Goal: Find specific page/section: Find specific page/section

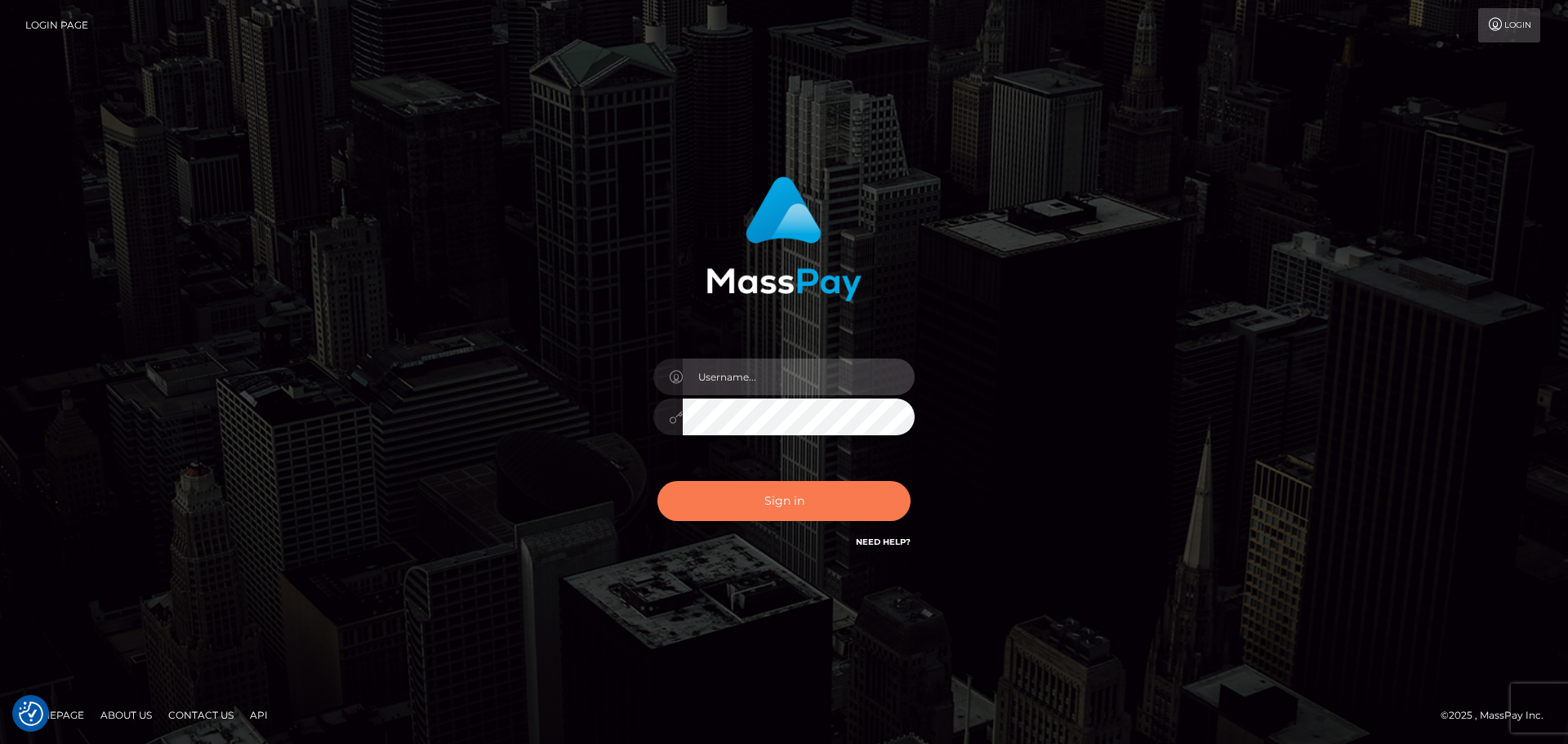
type input "hello.feetfinder"
click at [809, 506] on button "Sign in" at bounding box center [784, 501] width 253 height 40
type input "hello.feetfinder"
click at [797, 503] on button "Sign in" at bounding box center [784, 501] width 253 height 40
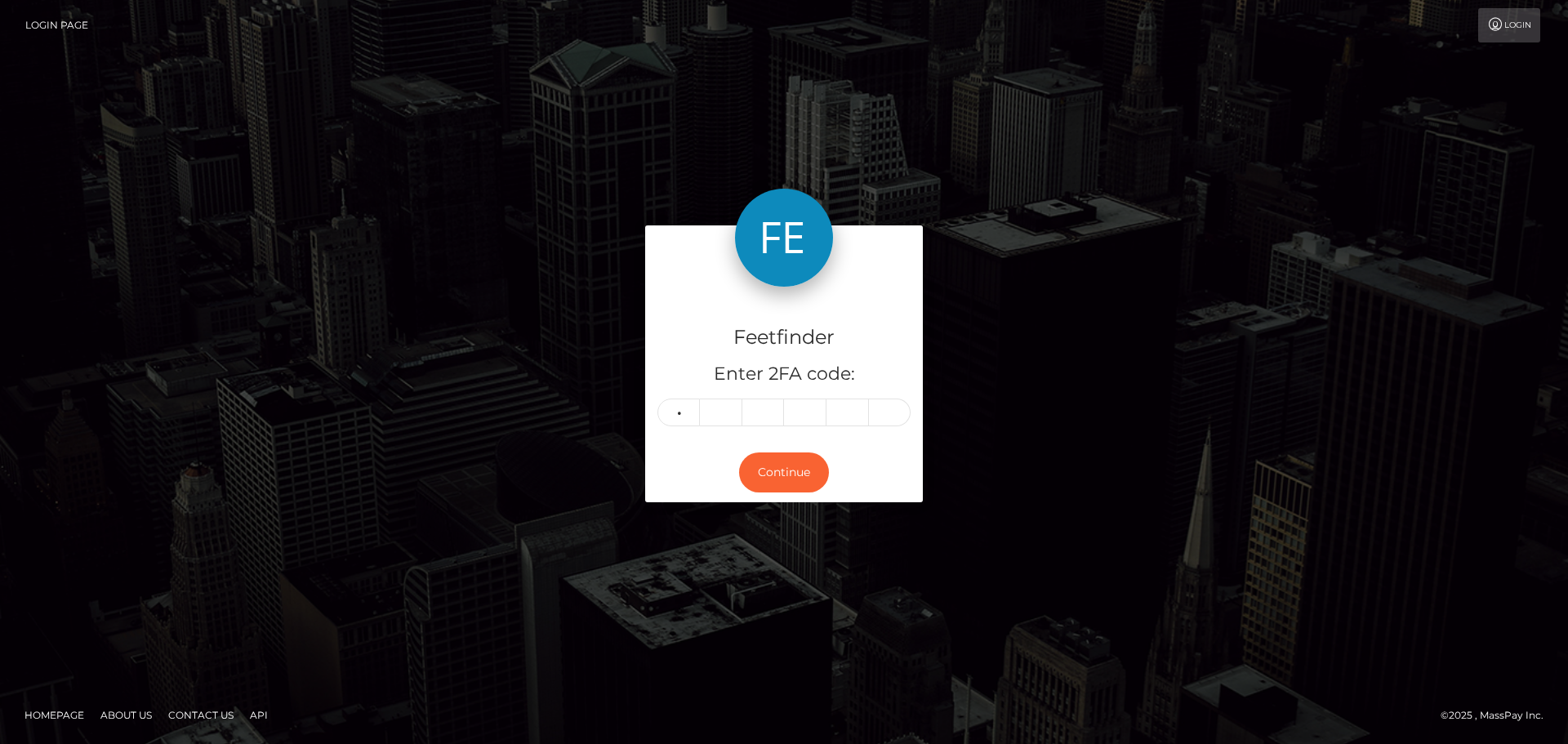
type input "9"
type input "7"
type input "3"
type input "5"
type input "6"
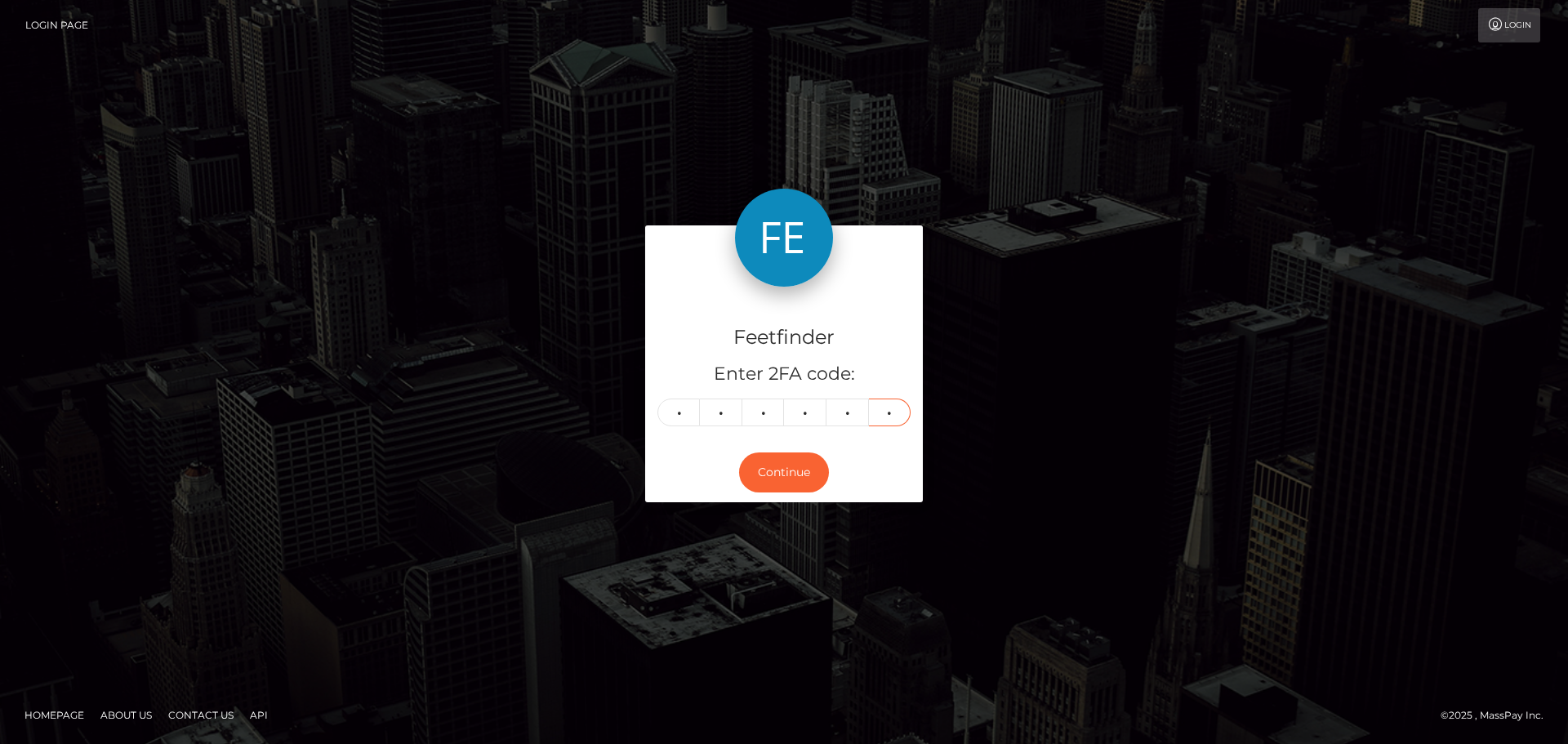
type input "0"
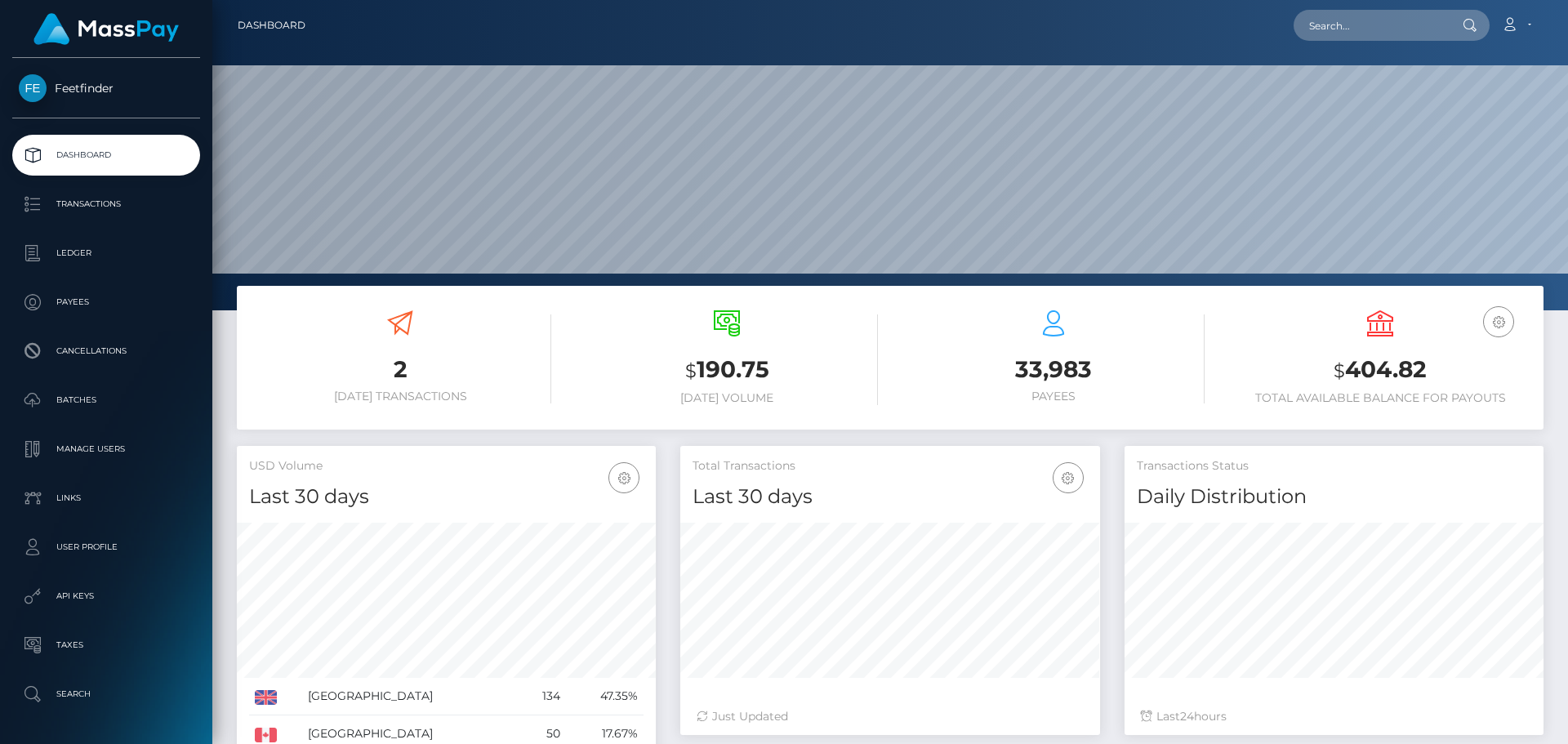
scroll to position [290, 420]
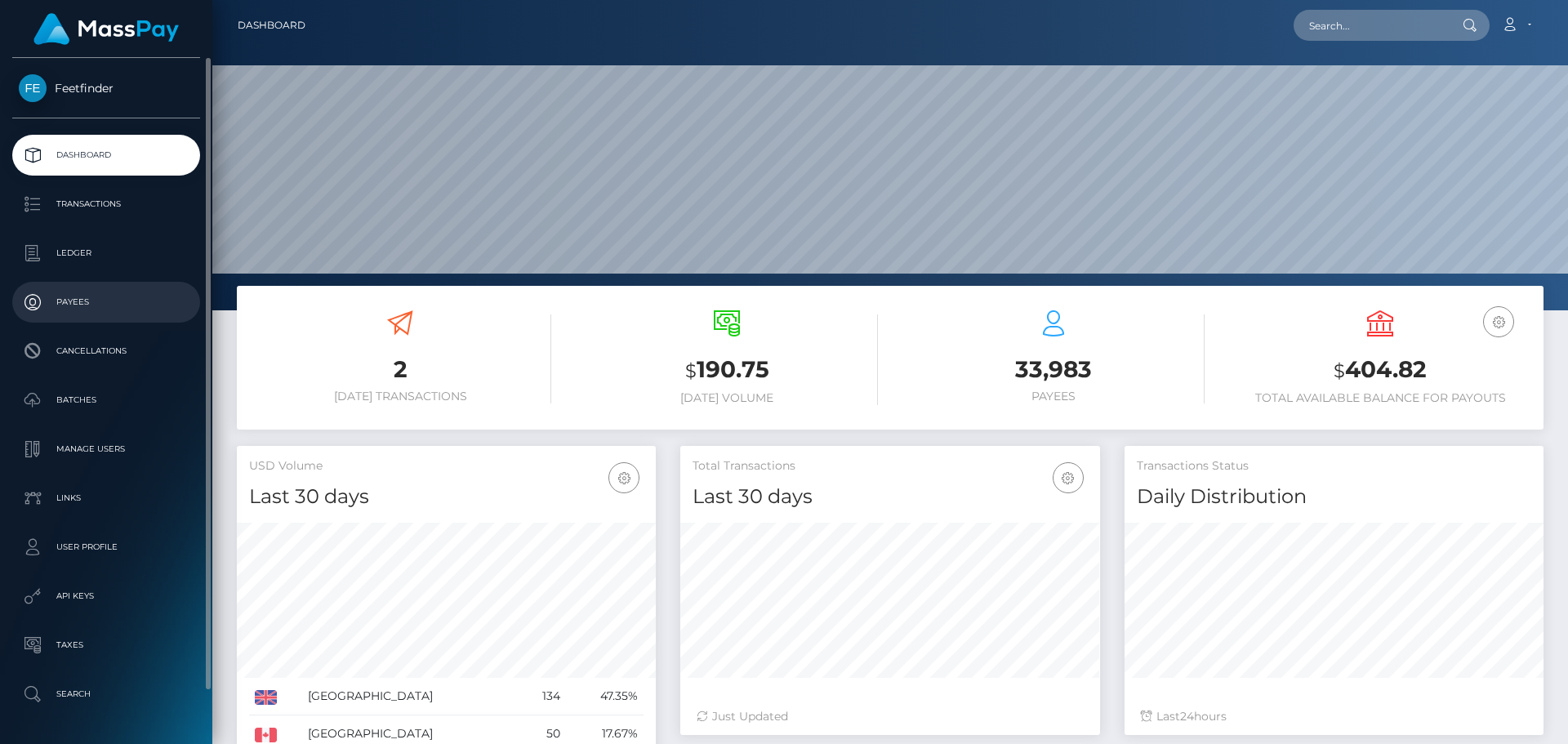
click at [93, 305] on p "Payees" at bounding box center [107, 302] width 175 height 24
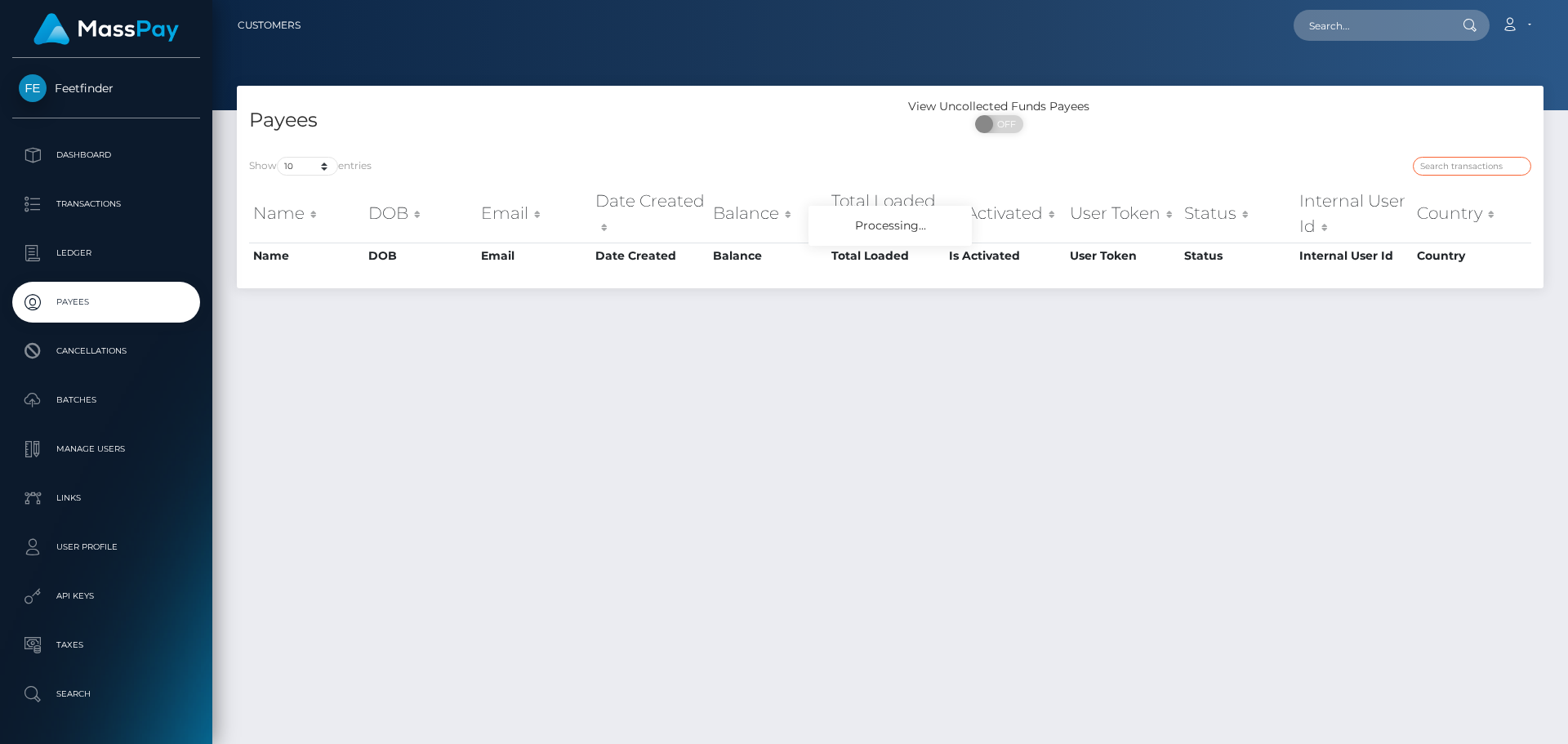
click at [1472, 166] on input "search" at bounding box center [1472, 167] width 119 height 19
paste input "96ab6c74-924b-11f0-bd85-0694aced620b"
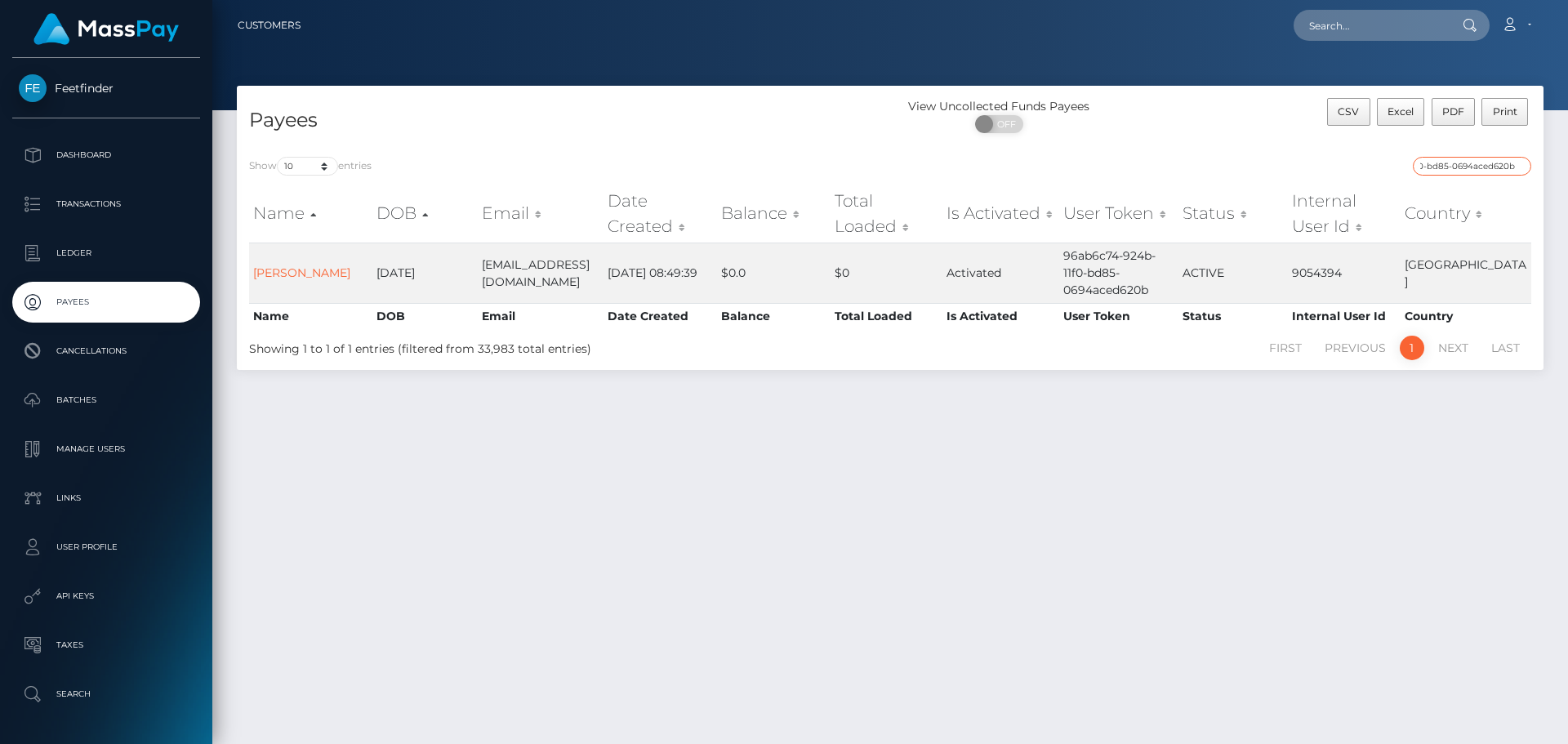
type input "96ab6c74-924b-11f0-bd85-0694aced620b"
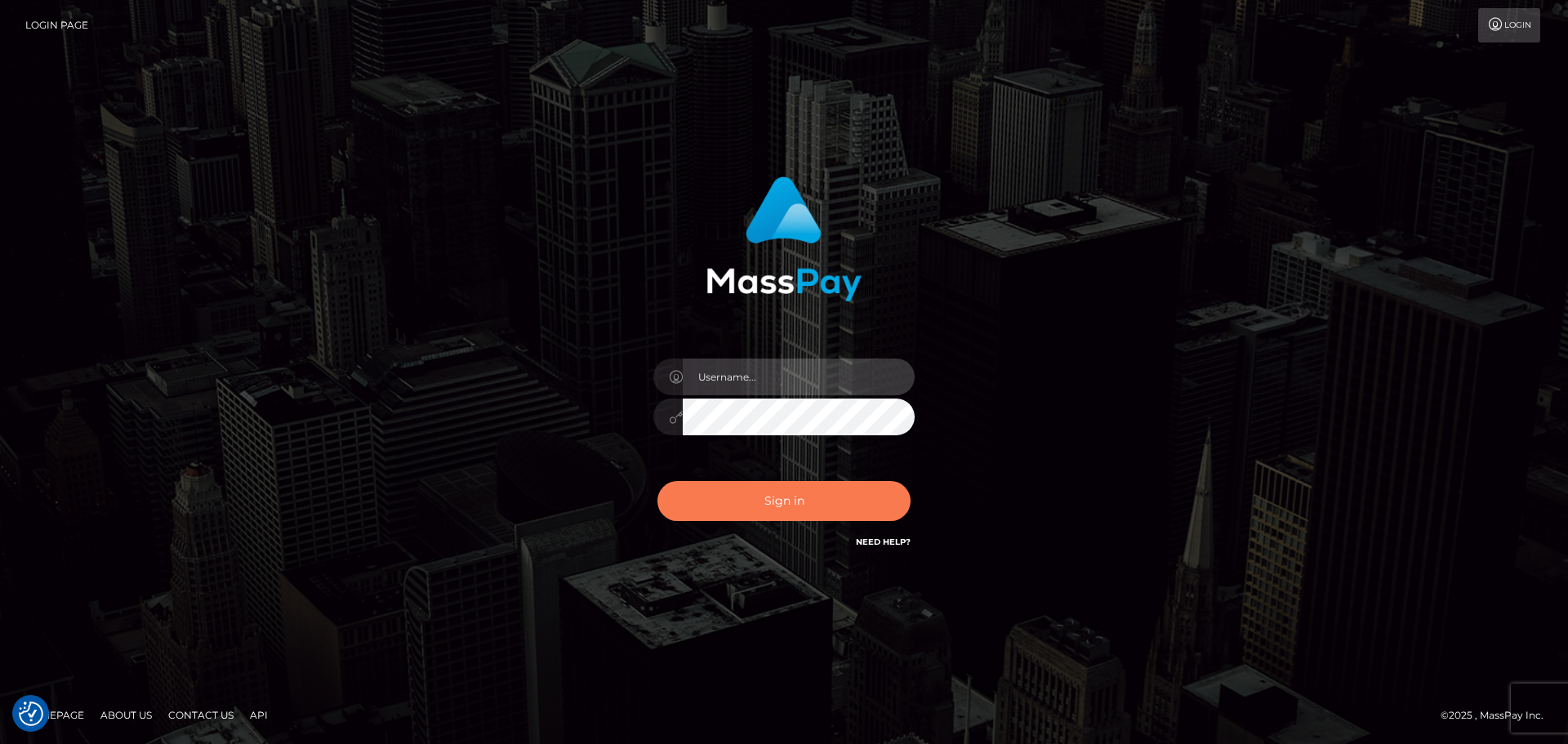
type input "hello.feetfinder"
click at [762, 500] on button "Sign in" at bounding box center [784, 501] width 253 height 40
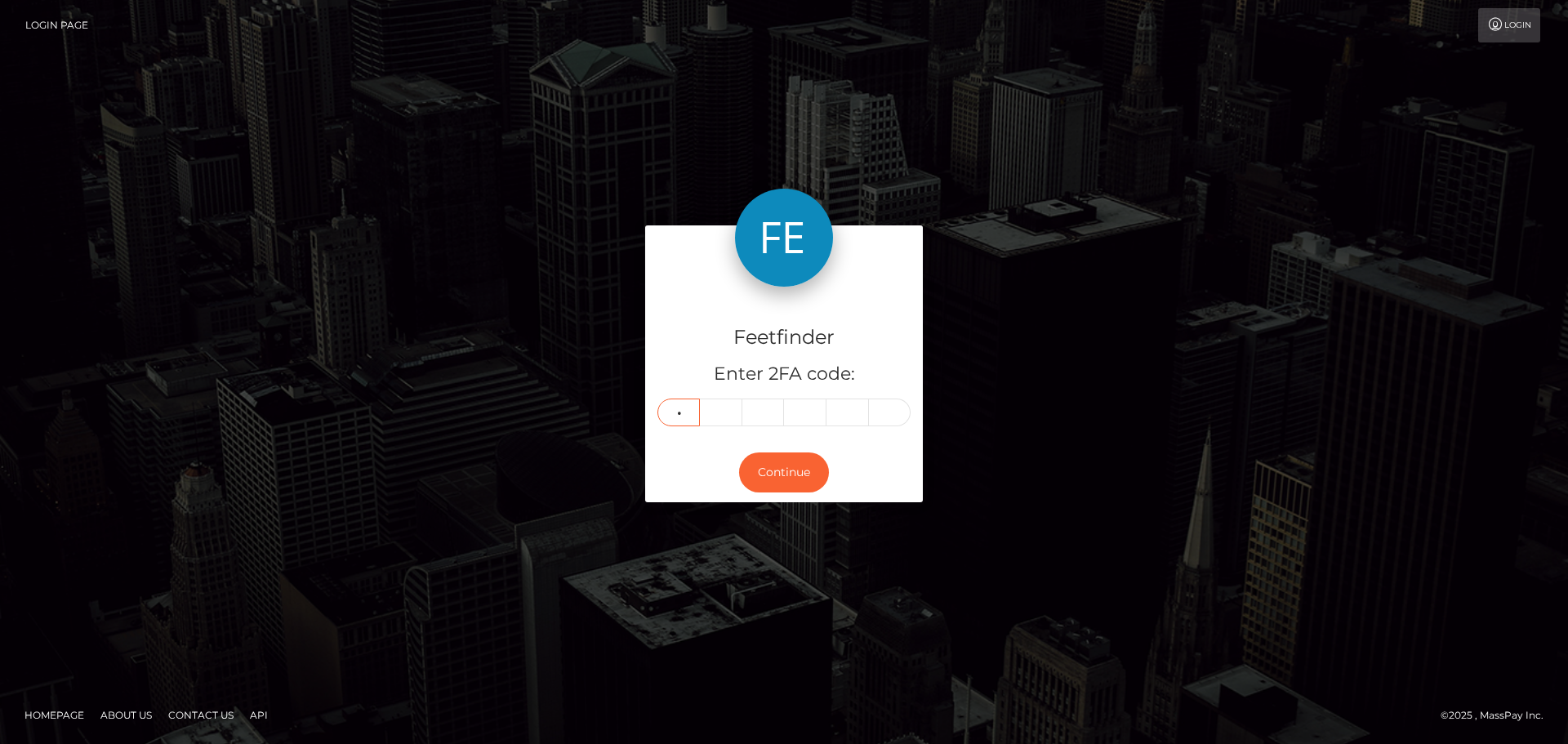
type input "5"
type input "4"
type input "7"
type input "0"
type input "8"
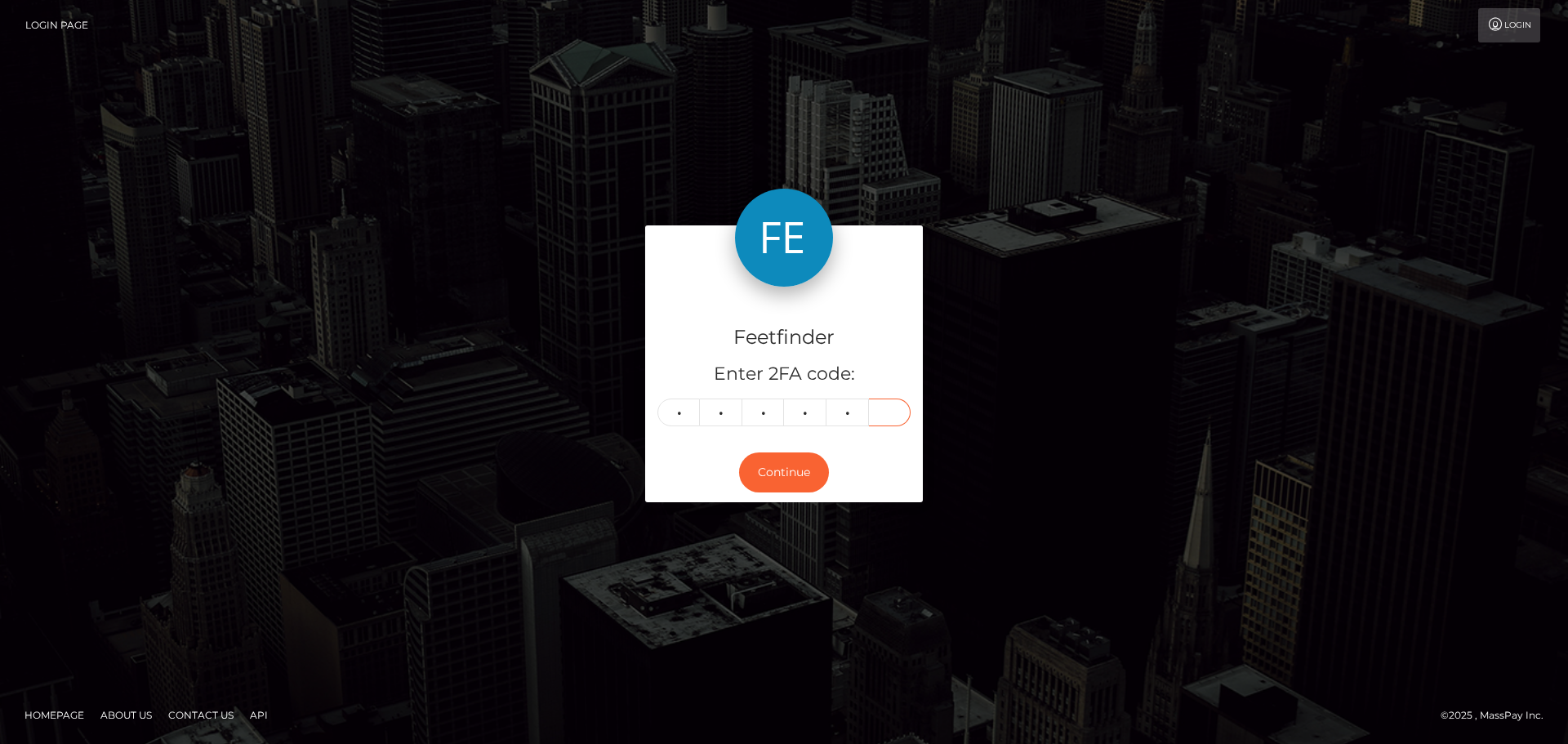
type input "2"
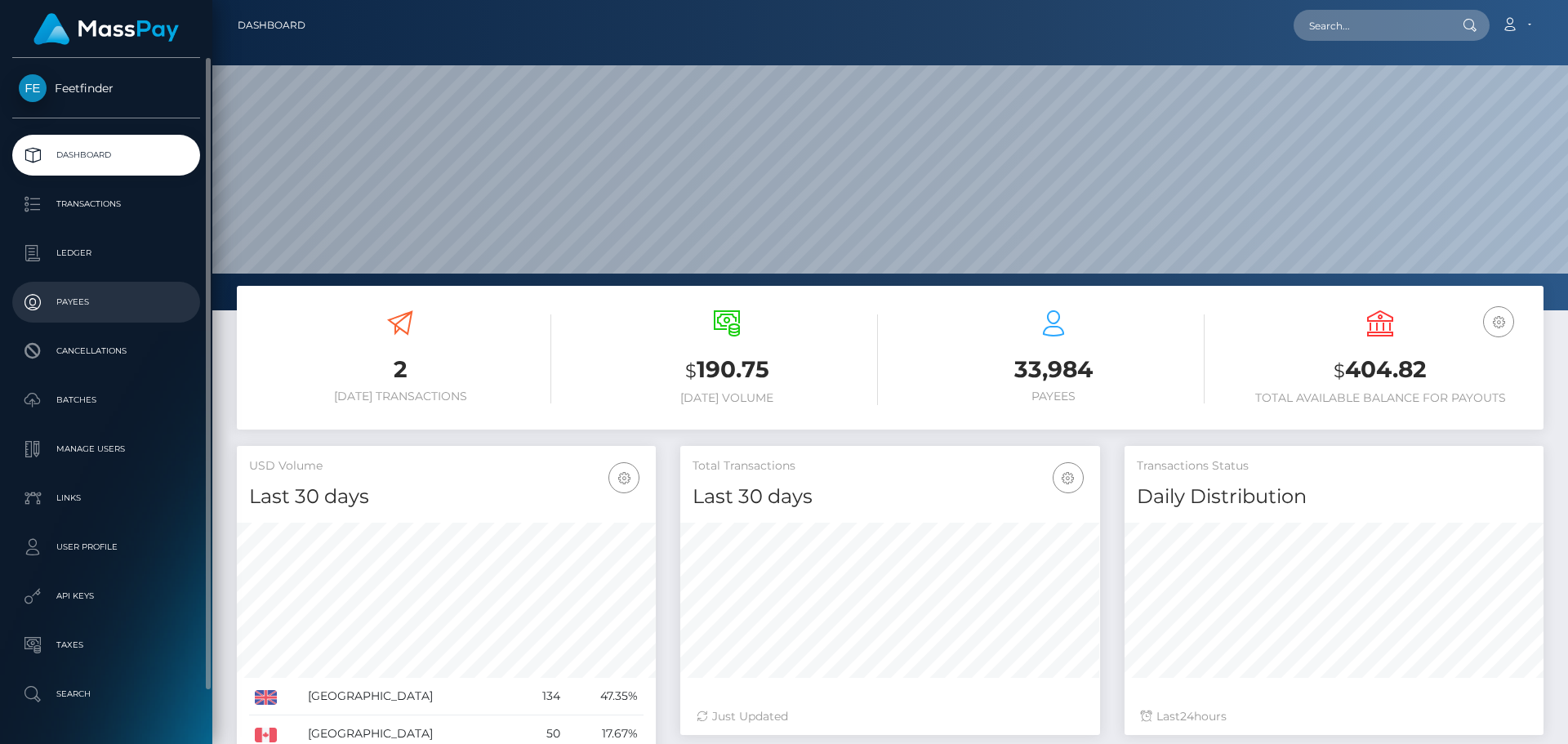
scroll to position [290, 420]
click at [76, 293] on p "Payees" at bounding box center [107, 302] width 175 height 24
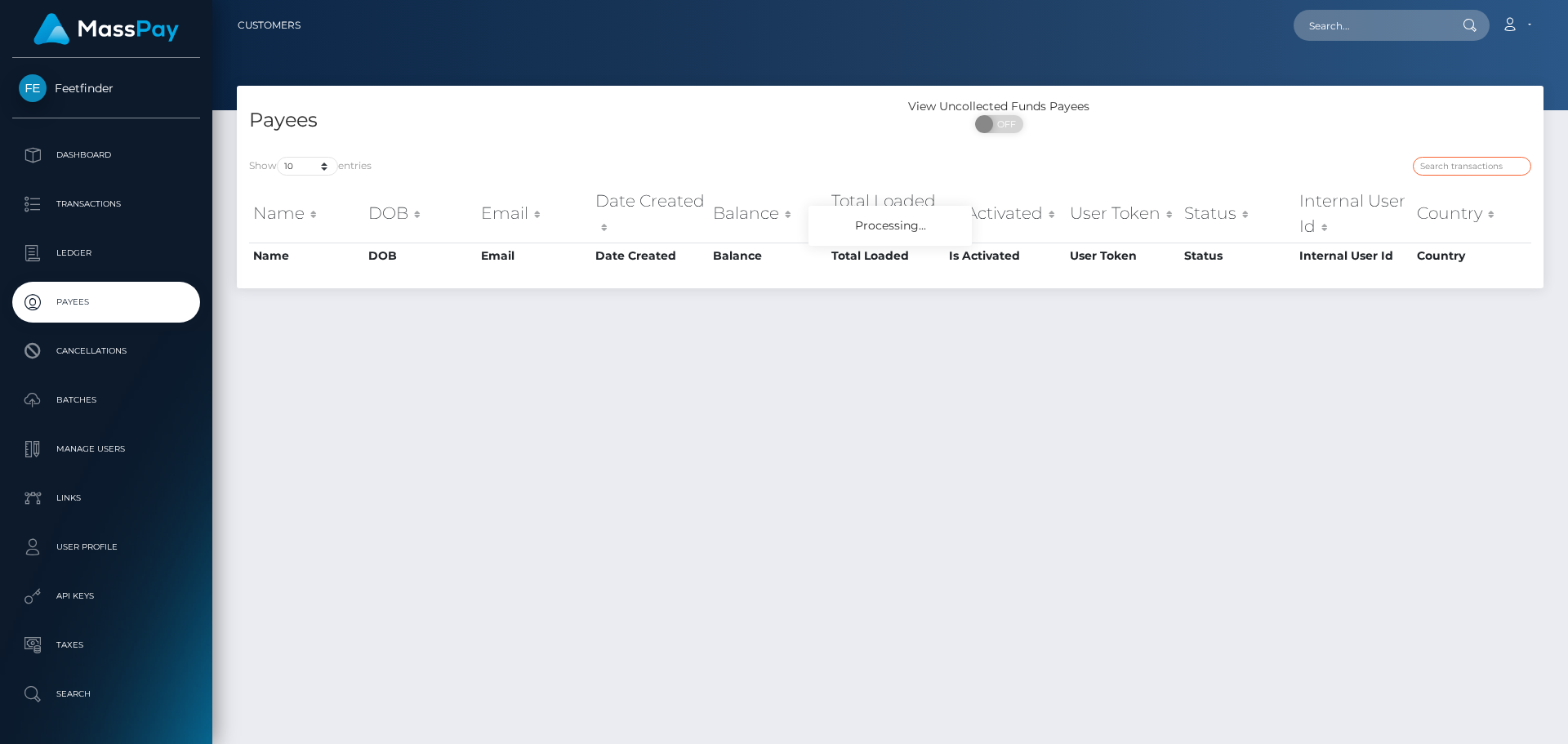
click at [1447, 163] on input "search" at bounding box center [1472, 167] width 119 height 19
paste input "11de8527-7b41-11f0-8023-0266f44cc279"
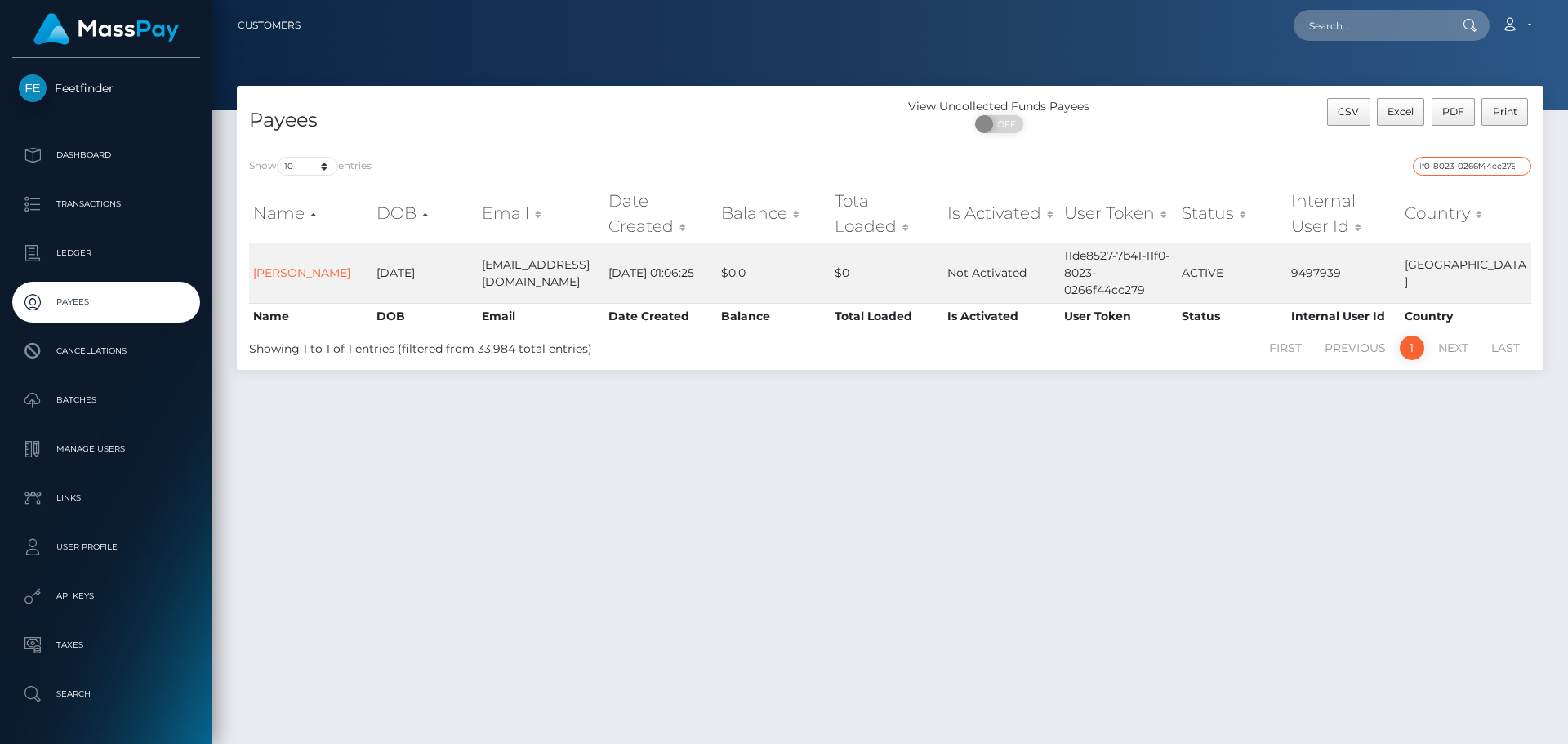
type input "11de8527-7b41-11f0-8023-0266f44cc279"
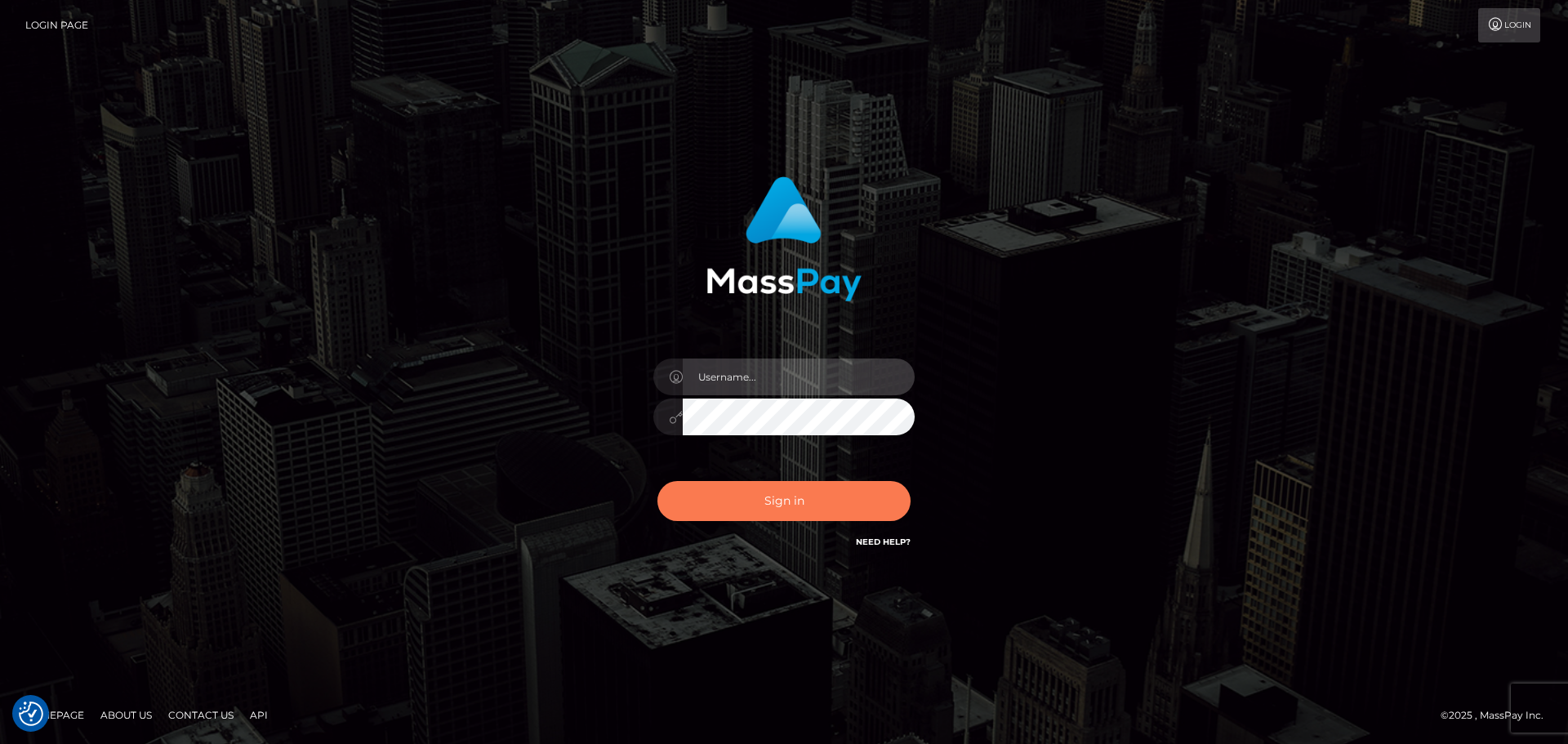
type input "hello.feetfinder"
click at [779, 505] on button "Sign in" at bounding box center [784, 501] width 253 height 40
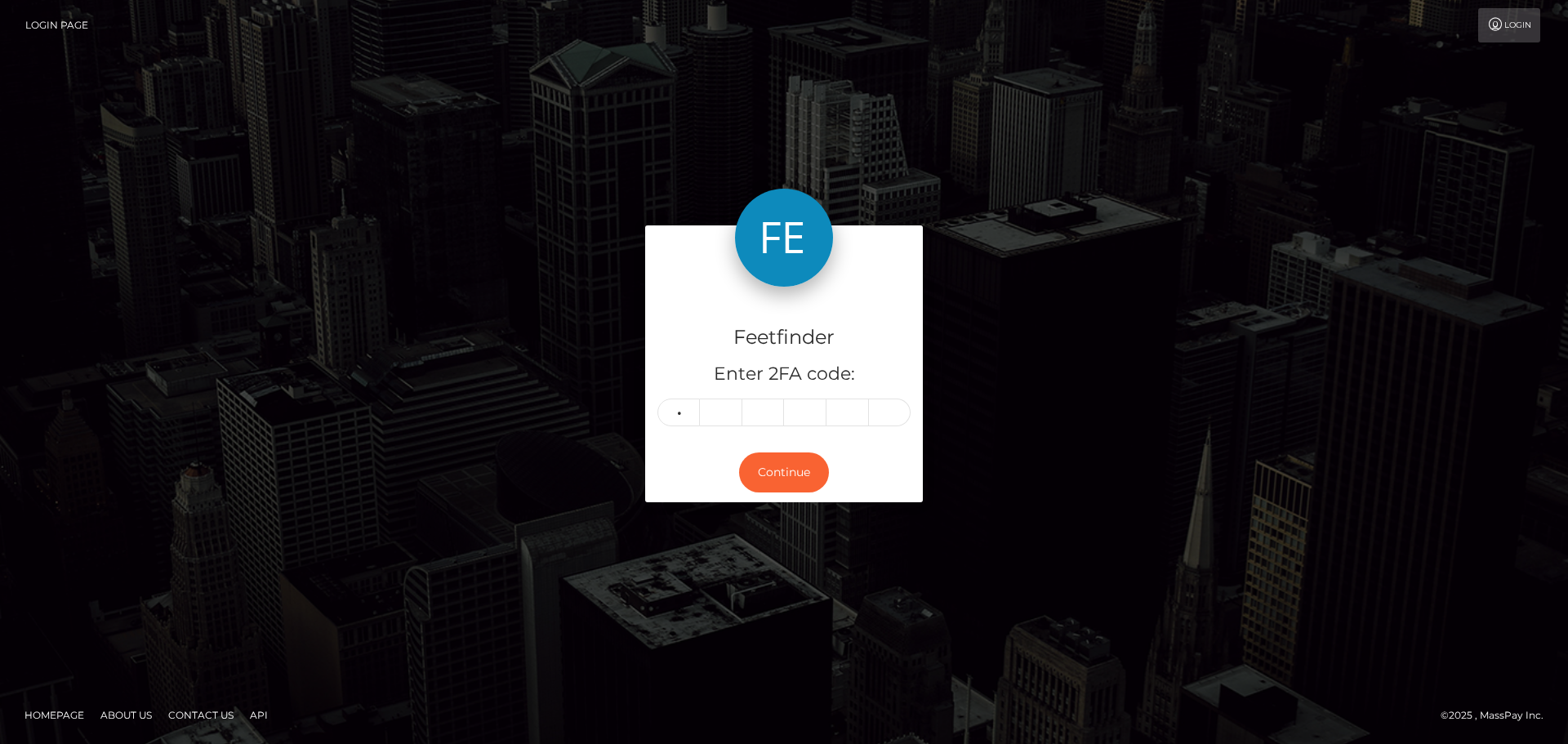
type input "7"
type input "4"
type input "7"
type input "9"
type input "0"
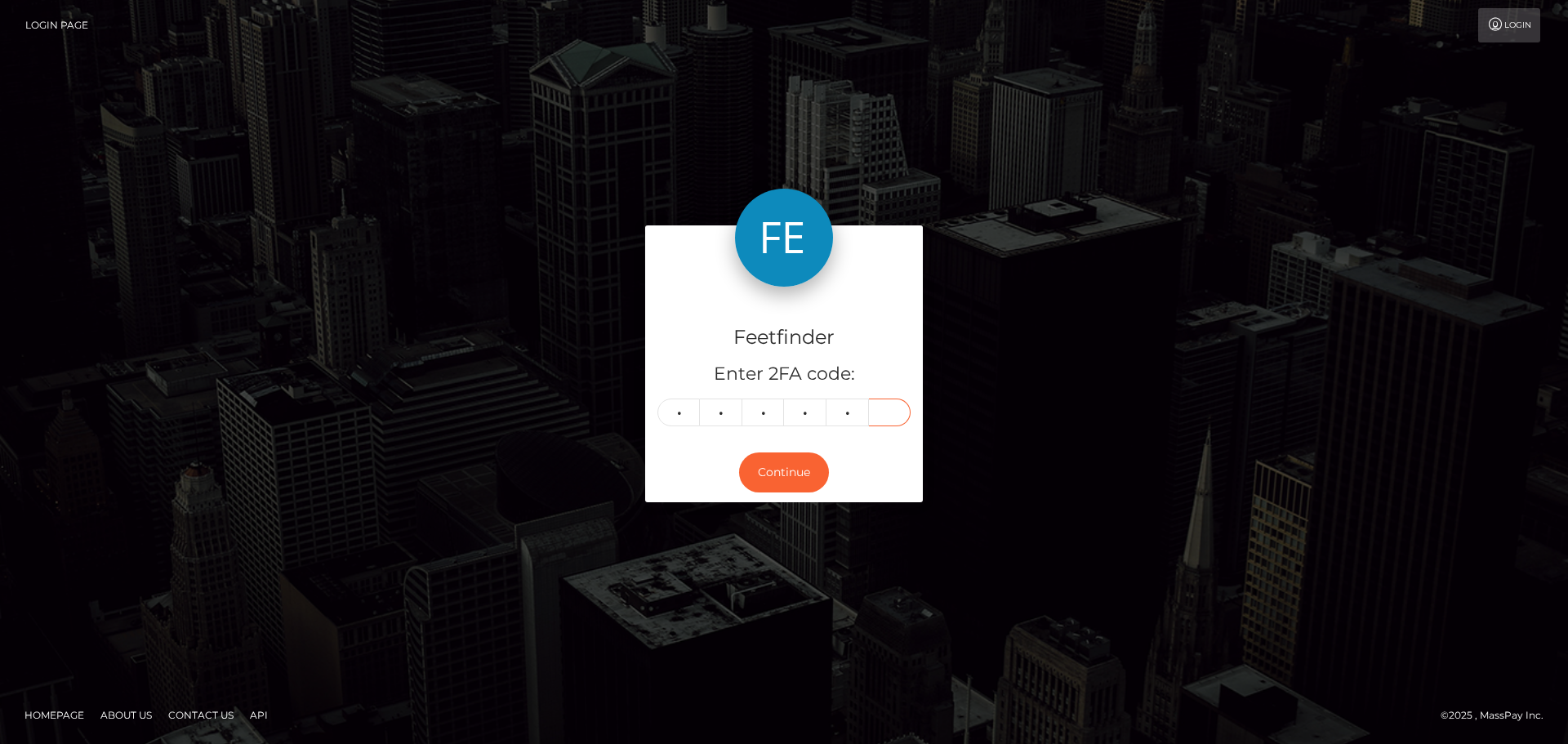
type input "9"
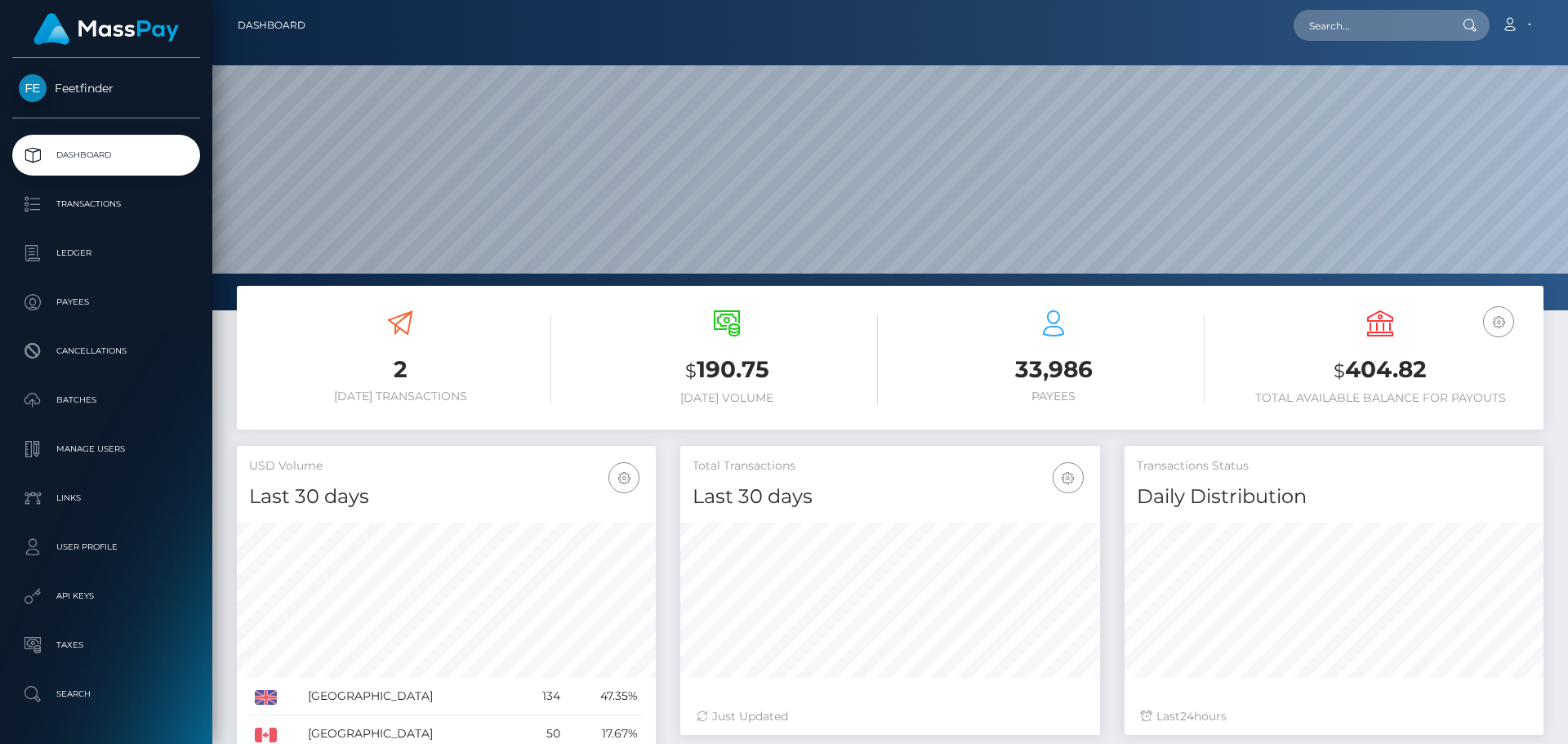
scroll to position [290, 420]
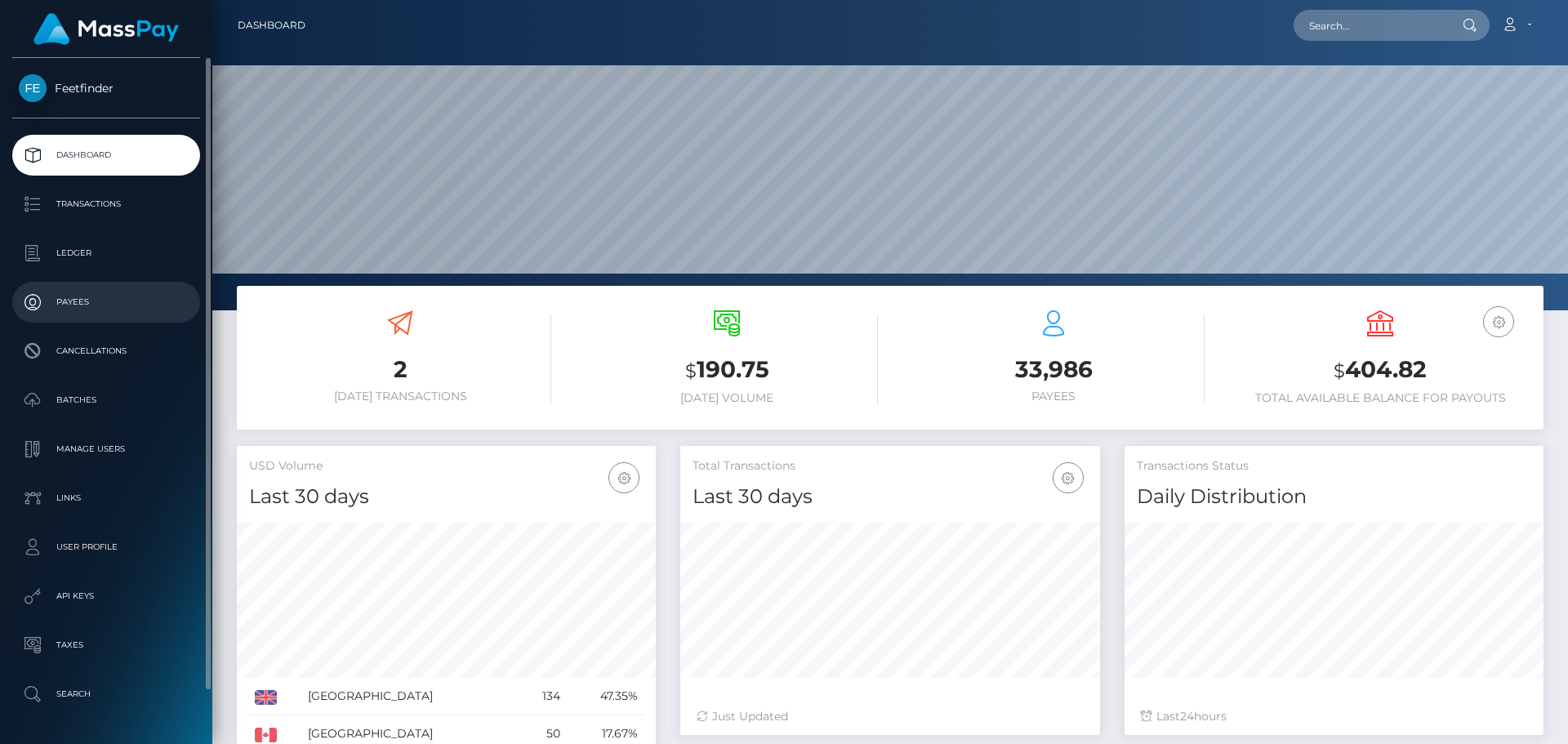
click at [96, 299] on p "Payees" at bounding box center [107, 302] width 175 height 24
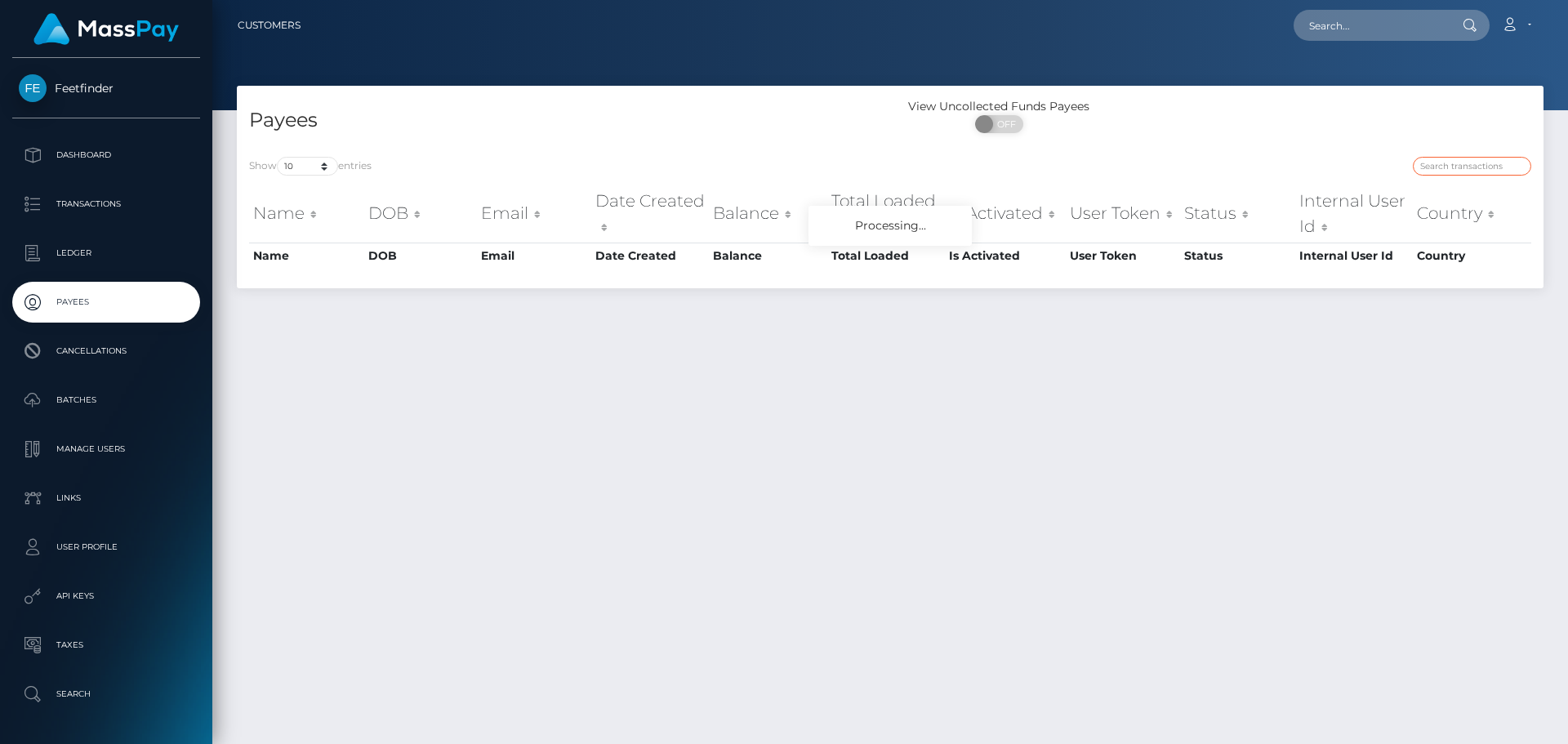
click at [1469, 162] on input "search" at bounding box center [1472, 167] width 119 height 19
paste input "be7f9515-1d44-11f0-8906-06cab49e8a05"
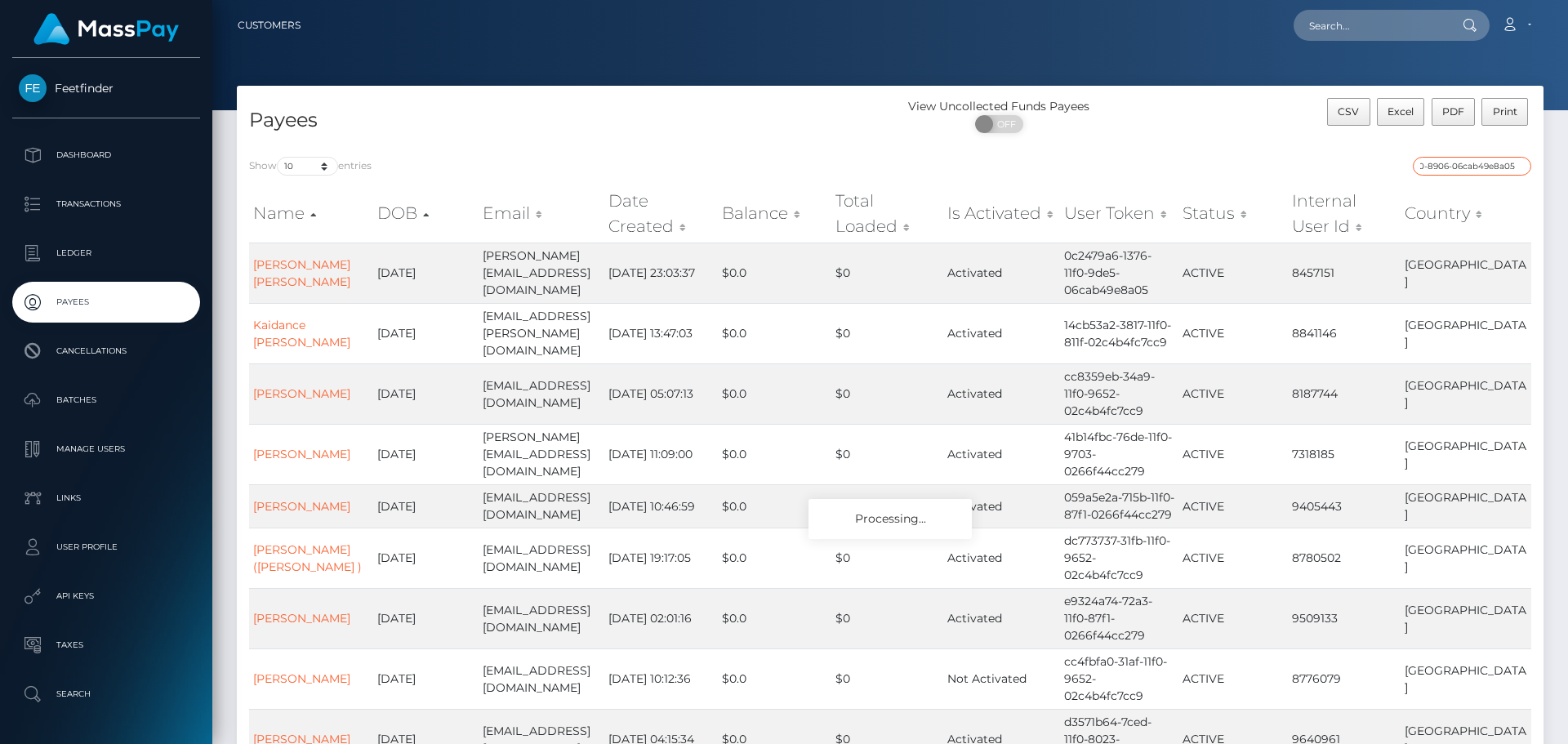
type input "be7f9515-1d44-11f0-8906-06cab49e8a05"
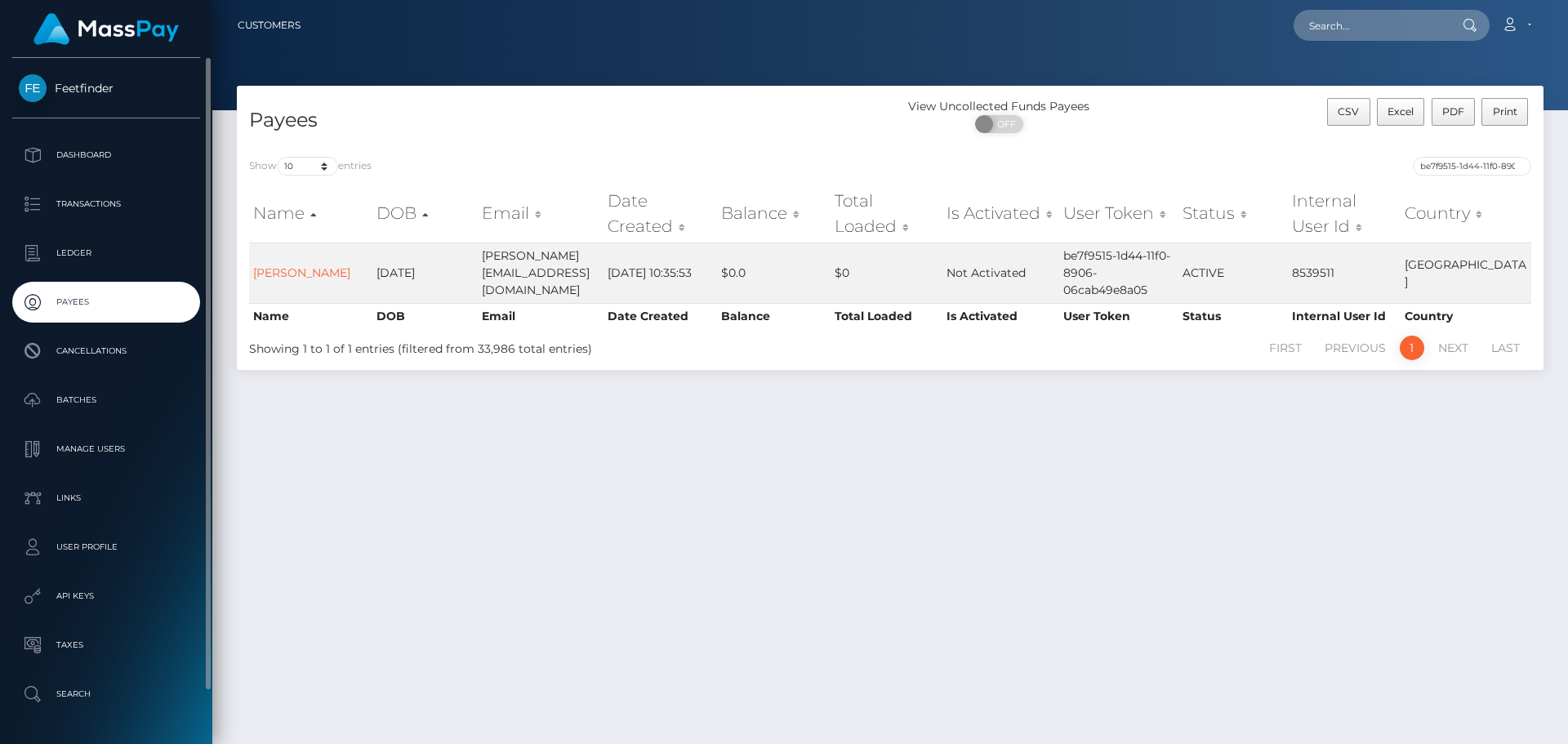
click at [93, 303] on p "Payees" at bounding box center [107, 302] width 175 height 24
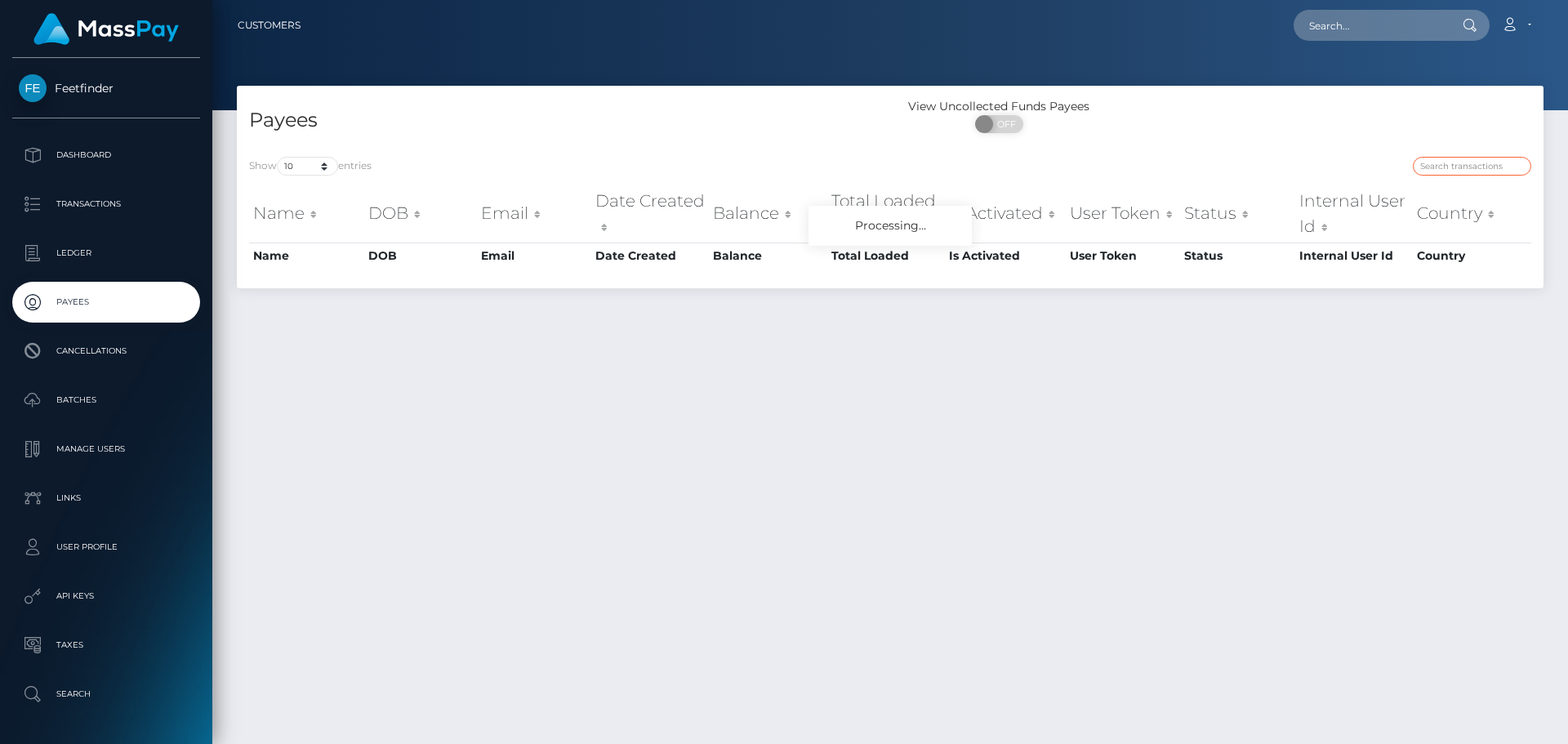
click at [1461, 157] on input "search" at bounding box center [1472, 167] width 119 height 19
paste input "7ba2a5ba-94ce-11f0-bd85-0694aced620b"
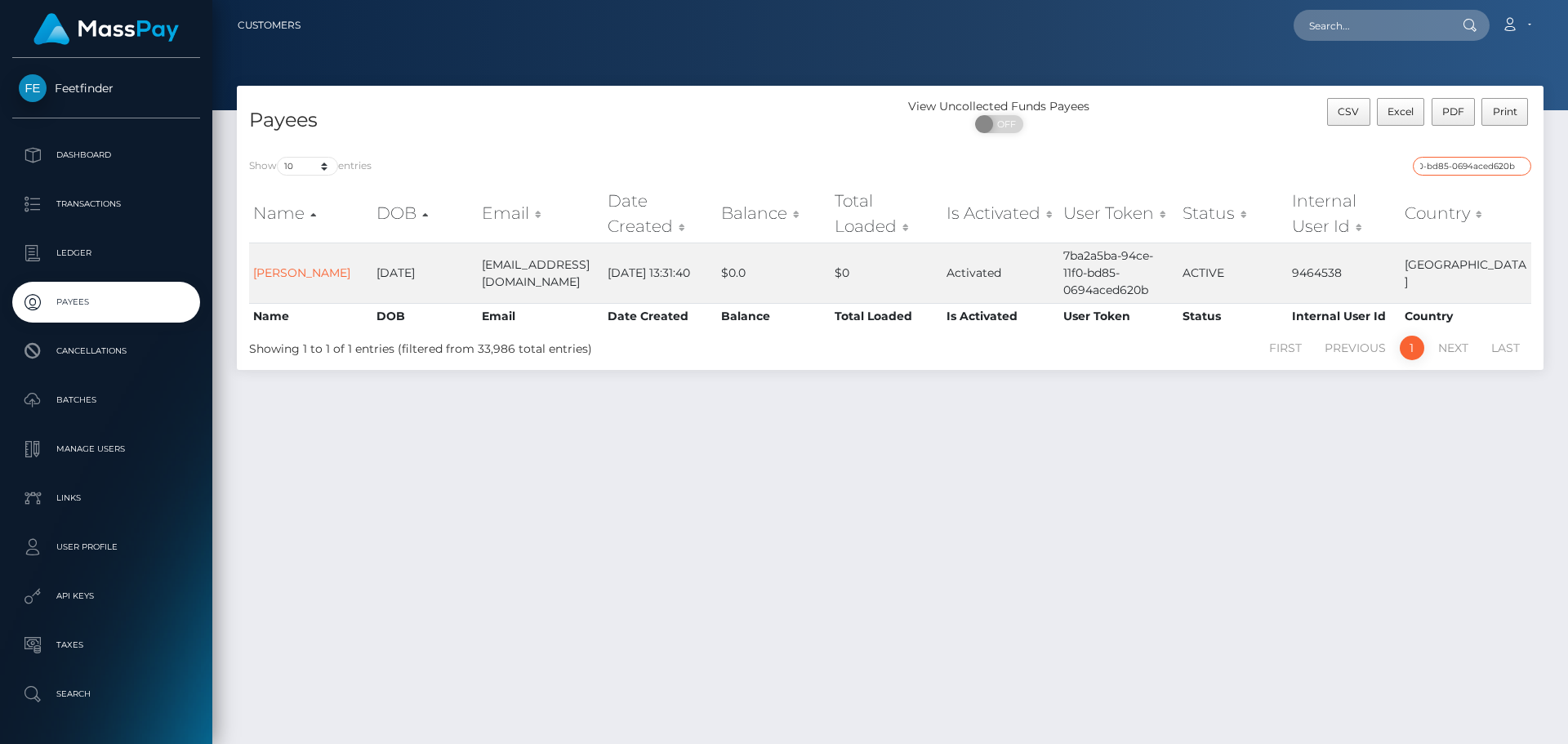
type input "7ba2a5ba-94ce-11f0-bd85-0694aced620b"
drag, startPoint x: 129, startPoint y: 291, endPoint x: 132, endPoint y: 279, distance: 12.4
click at [129, 288] on link "Payees" at bounding box center [106, 302] width 188 height 41
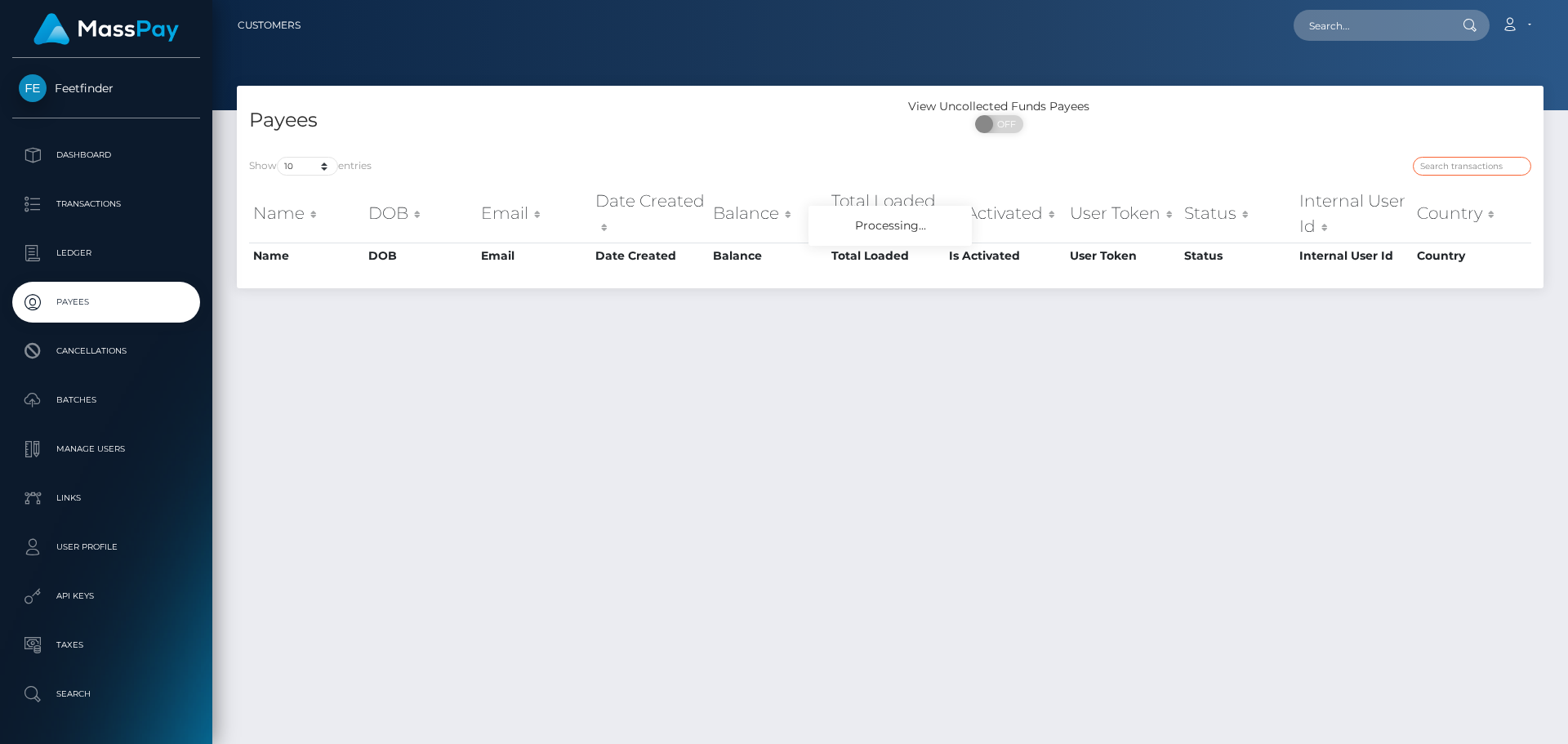
drag, startPoint x: 1487, startPoint y: 166, endPoint x: 1149, endPoint y: 204, distance: 340.1
click at [1487, 166] on input "search" at bounding box center [1472, 167] width 119 height 19
paste input "30a7d186-959f-11f0-bd85-0694aced620b"
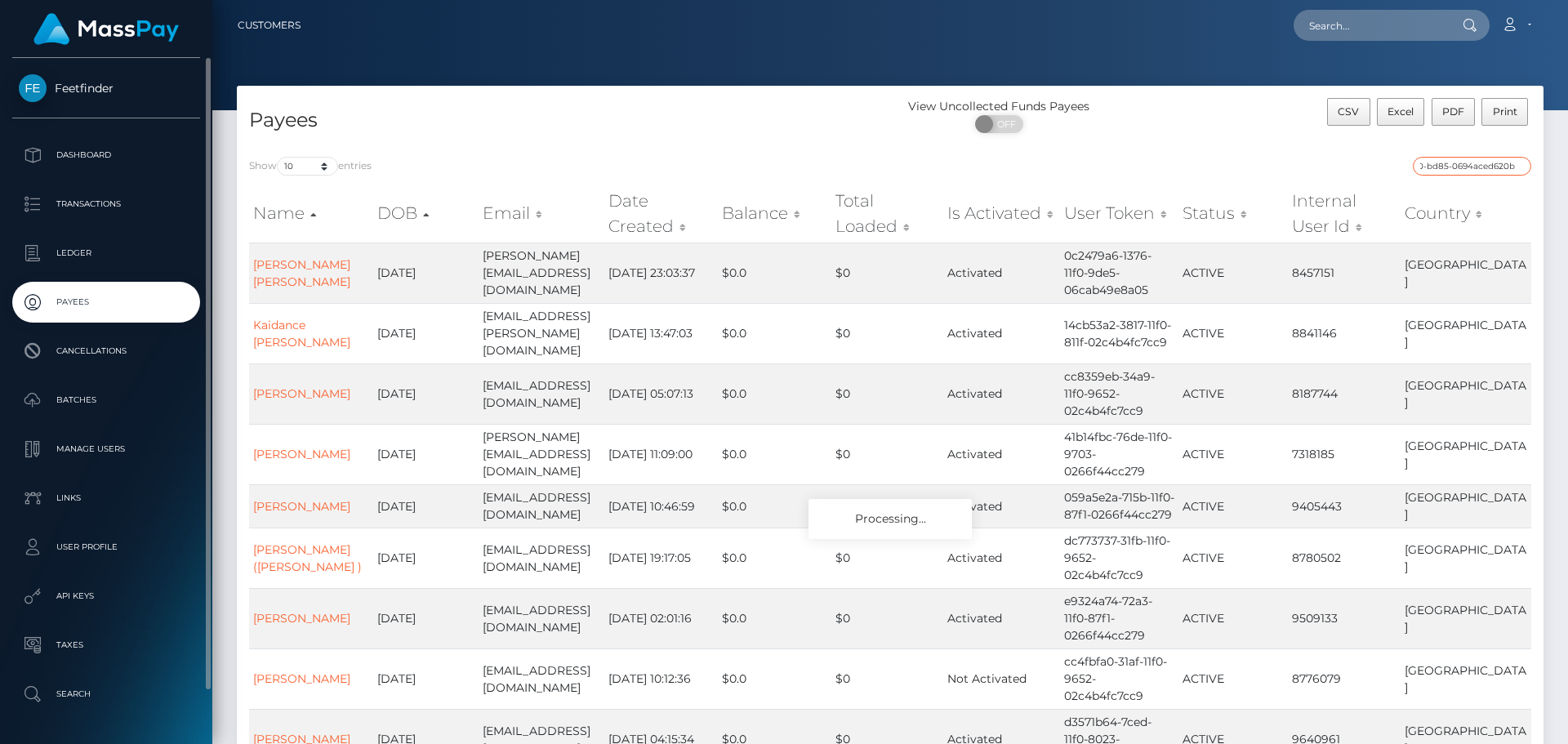
type input "30a7d186-959f-11f0-bd85-0694aced620b"
click at [107, 298] on p "Payees" at bounding box center [107, 302] width 175 height 24
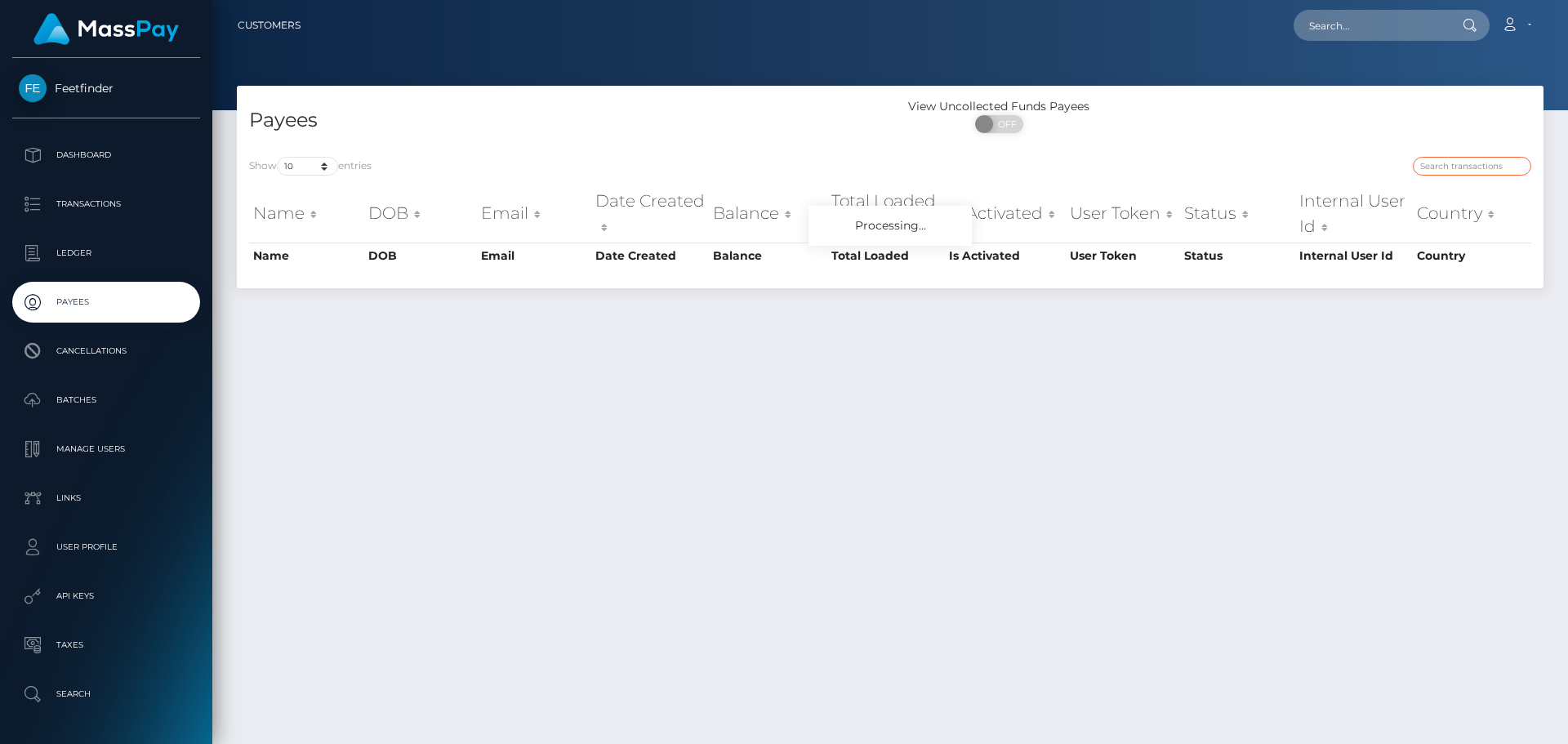
click at [1470, 165] on input "search" at bounding box center [1472, 167] width 119 height 19
paste input "30a7d186-959f-11f0-bd85-0694aced620b"
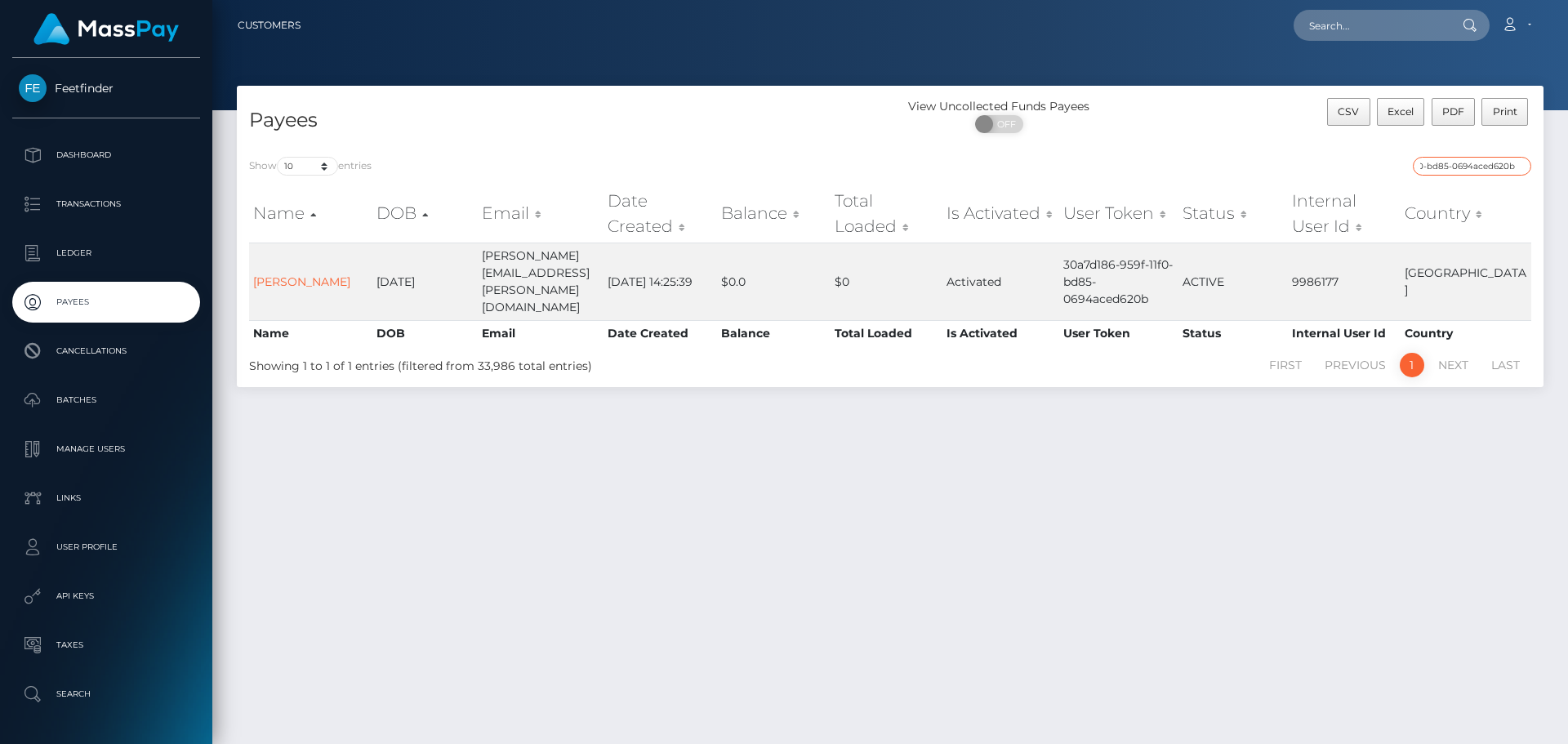
type input "30a7d186-959f-11f0-bd85-0694aced620b"
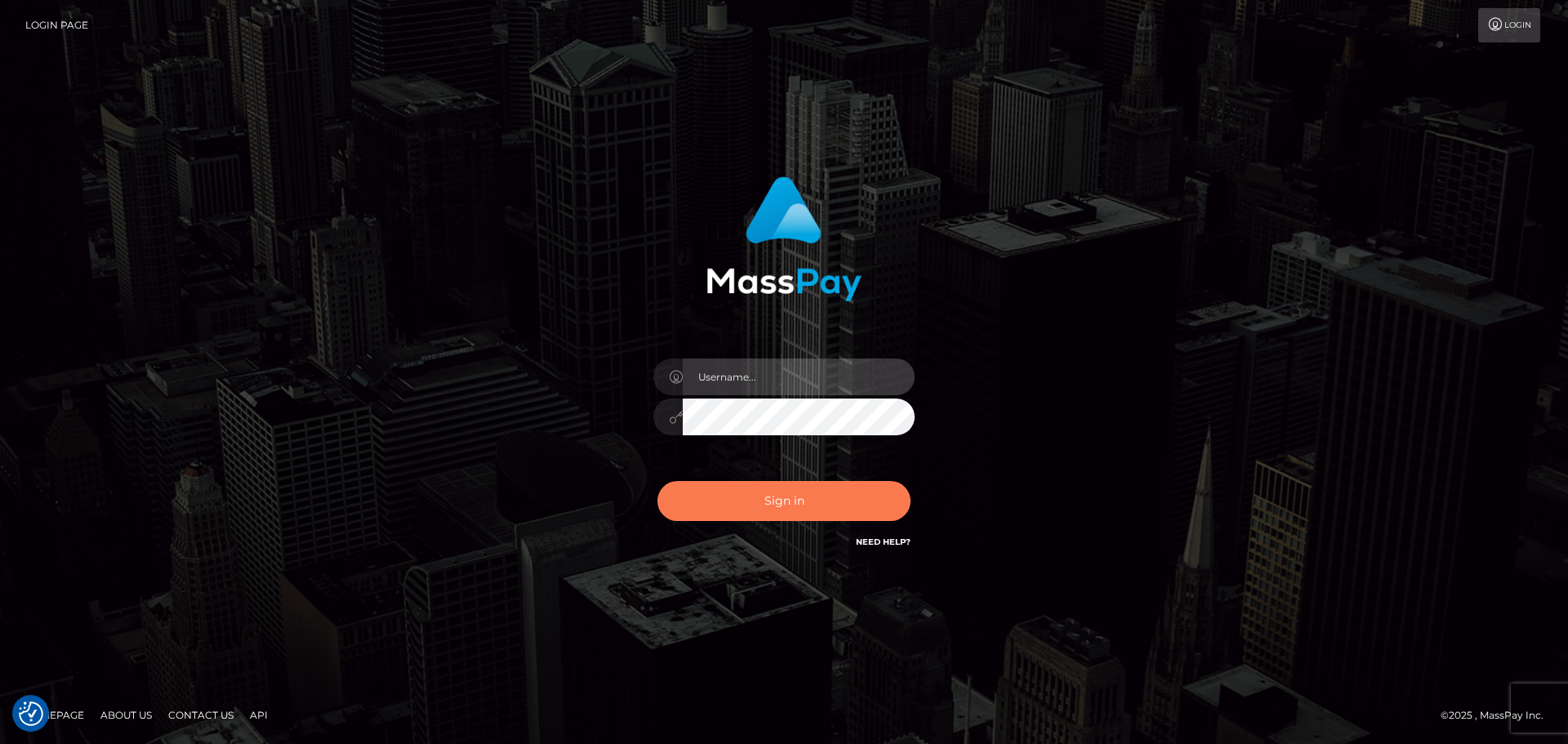
type input "hello.feetfinder"
click at [818, 497] on button "Sign in" at bounding box center [784, 501] width 253 height 40
type input "hello.feetfinder"
click at [756, 520] on button "Sign in" at bounding box center [784, 501] width 253 height 40
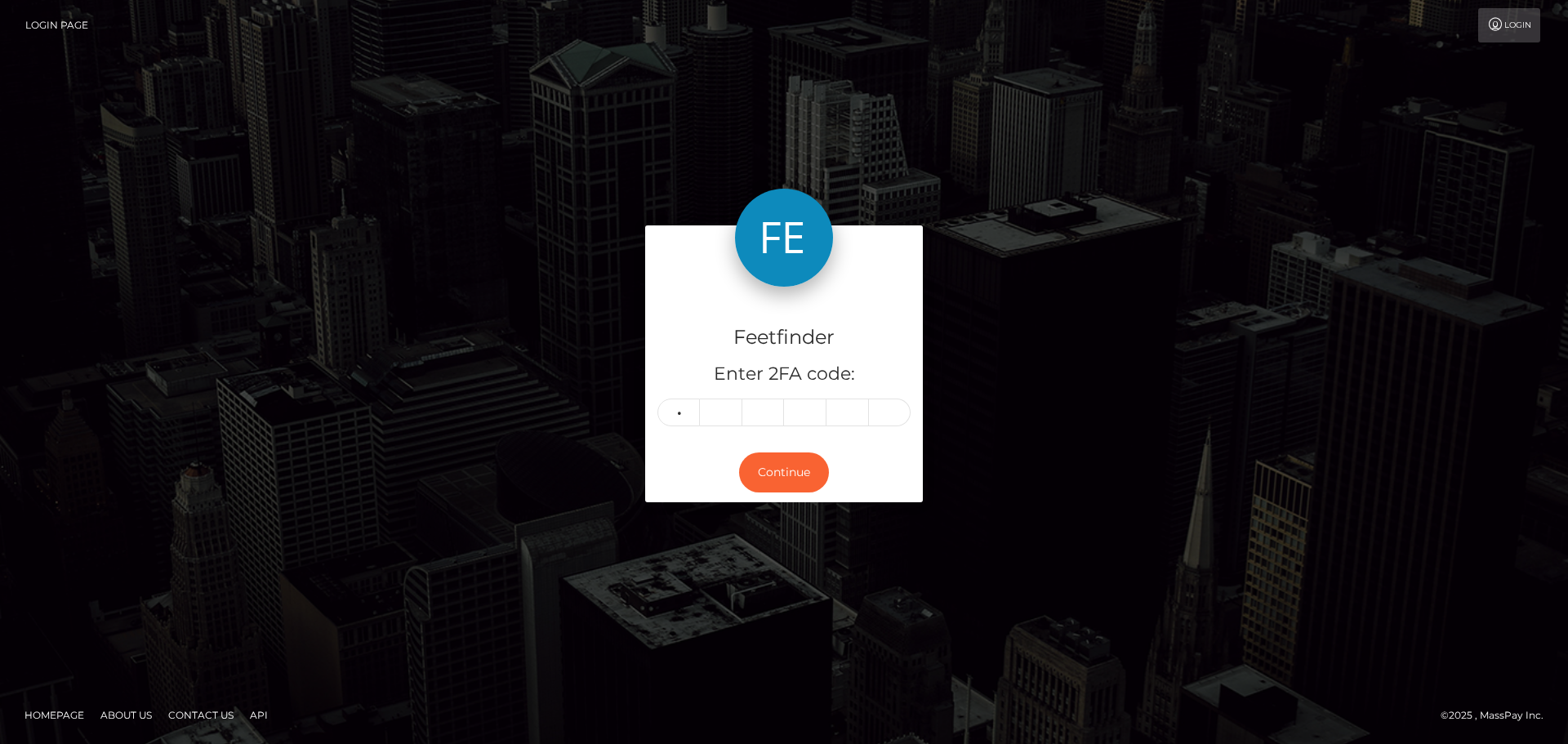
type input "8"
type input "7"
type input "3"
type input "9"
type input "6"
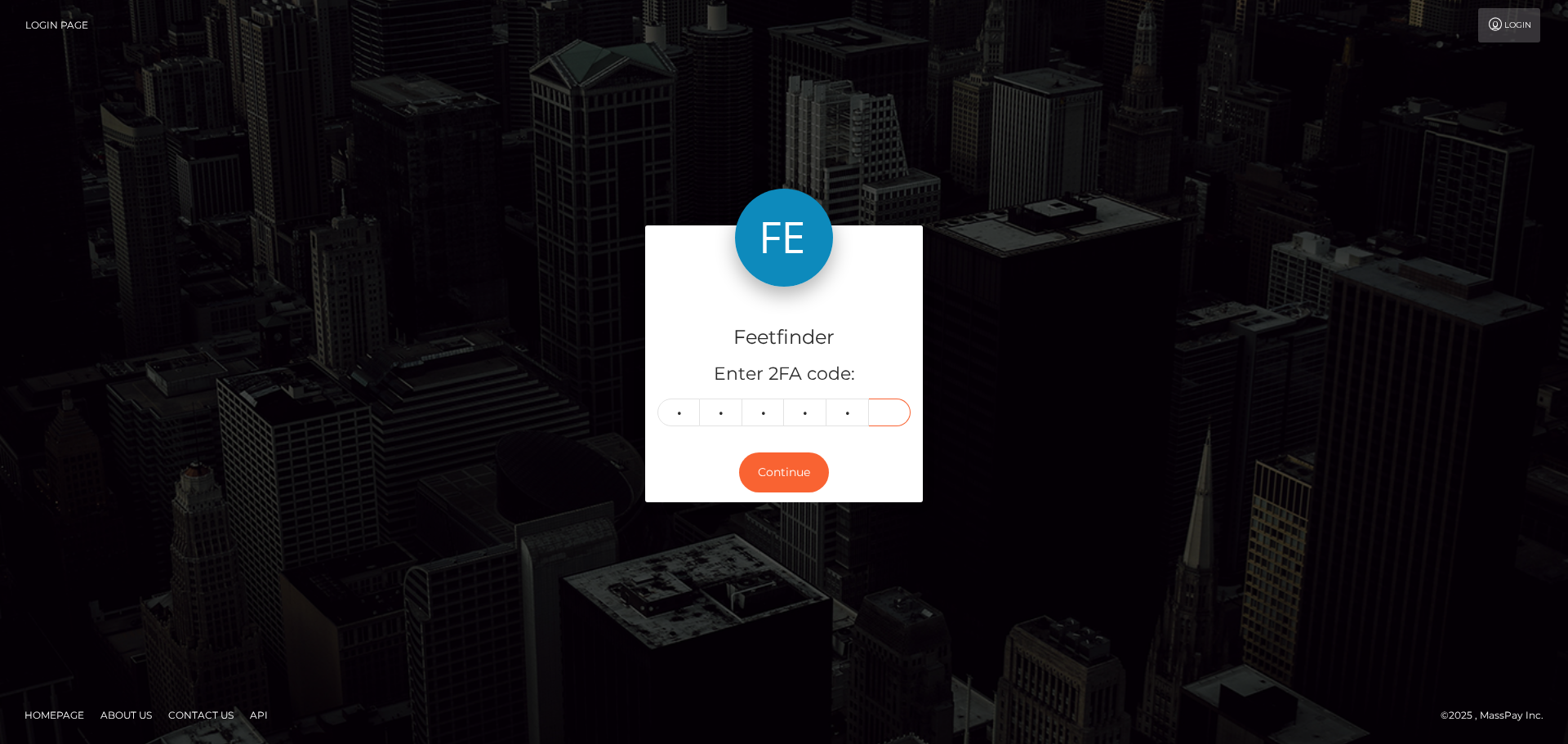
type input "1"
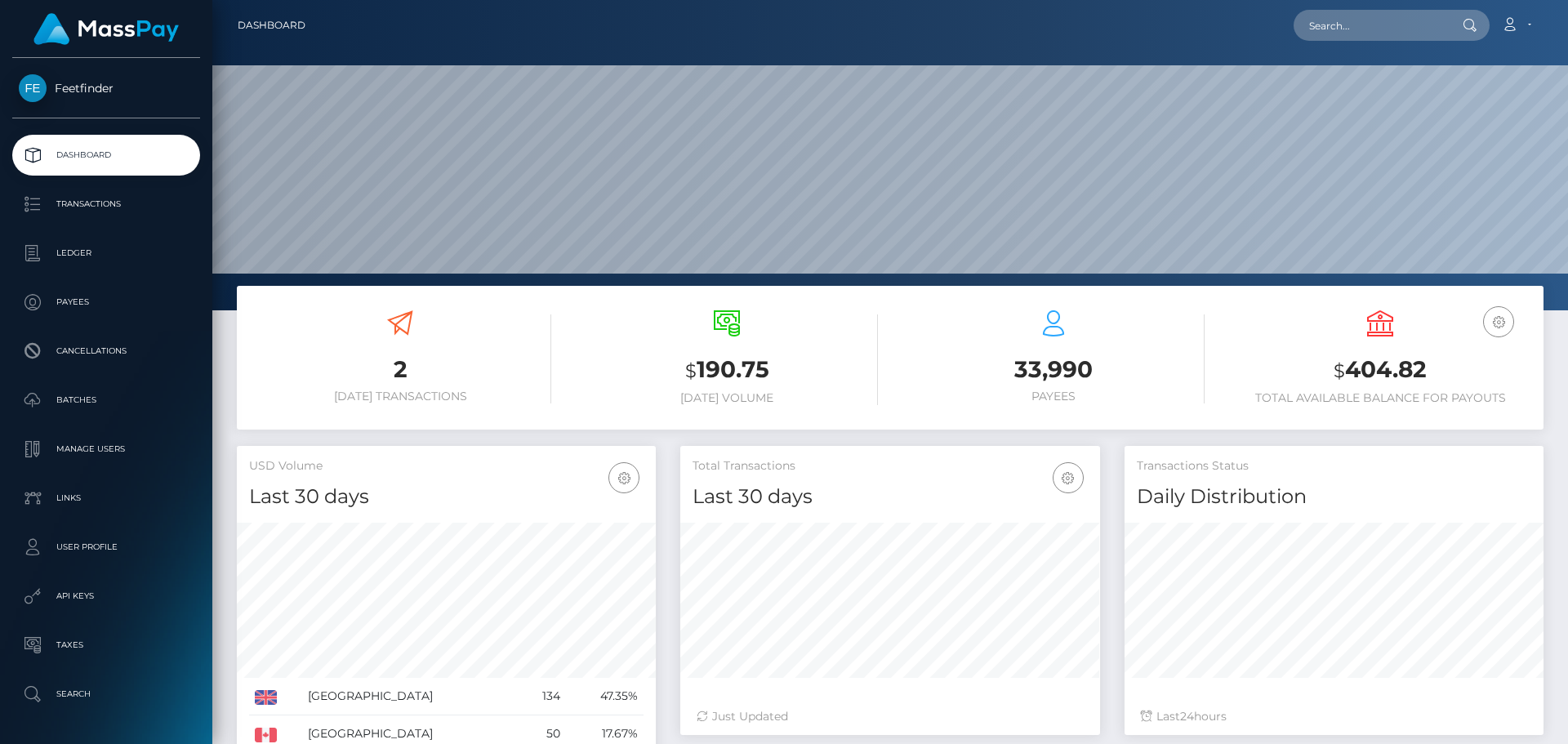
scroll to position [290, 420]
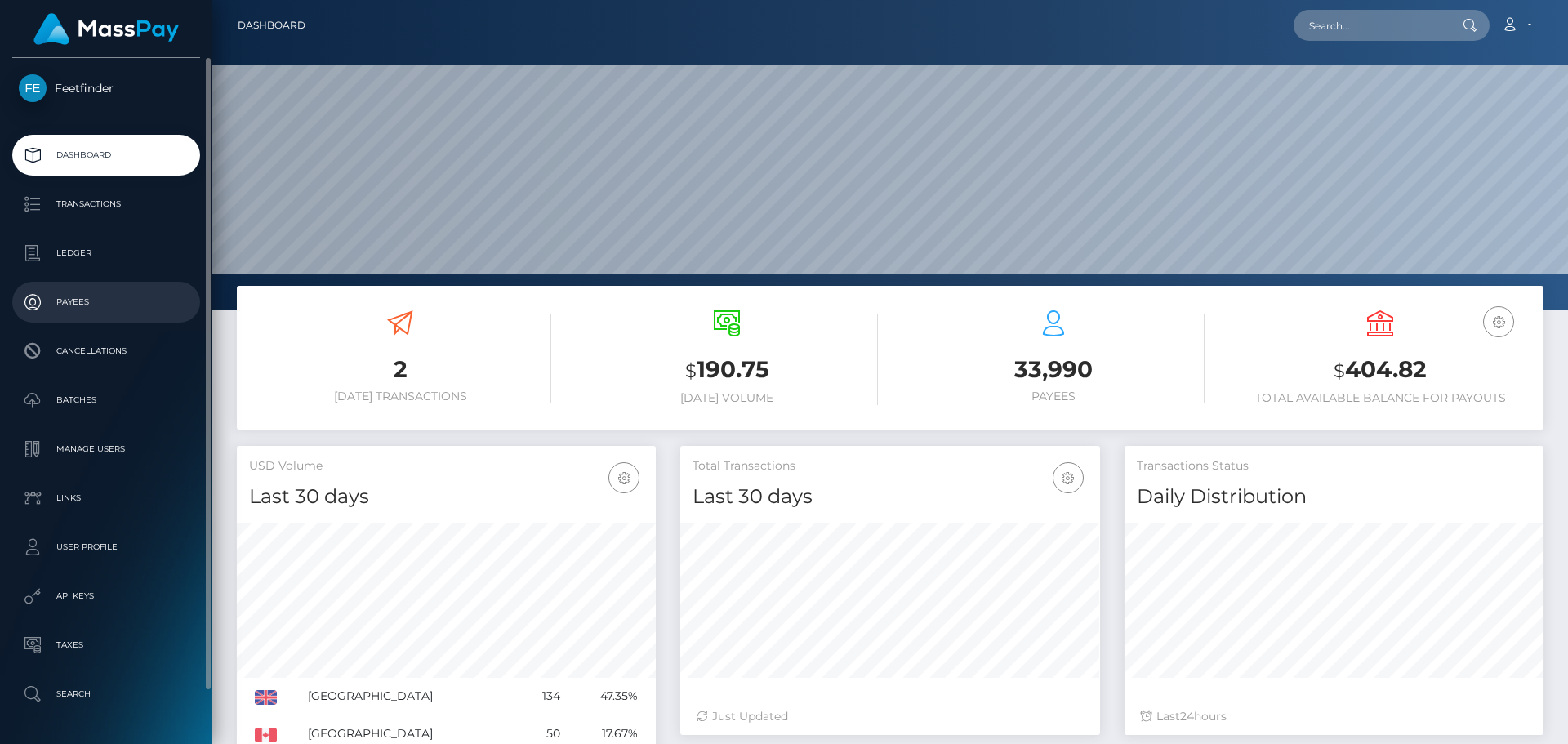
click at [109, 307] on p "Payees" at bounding box center [107, 302] width 175 height 24
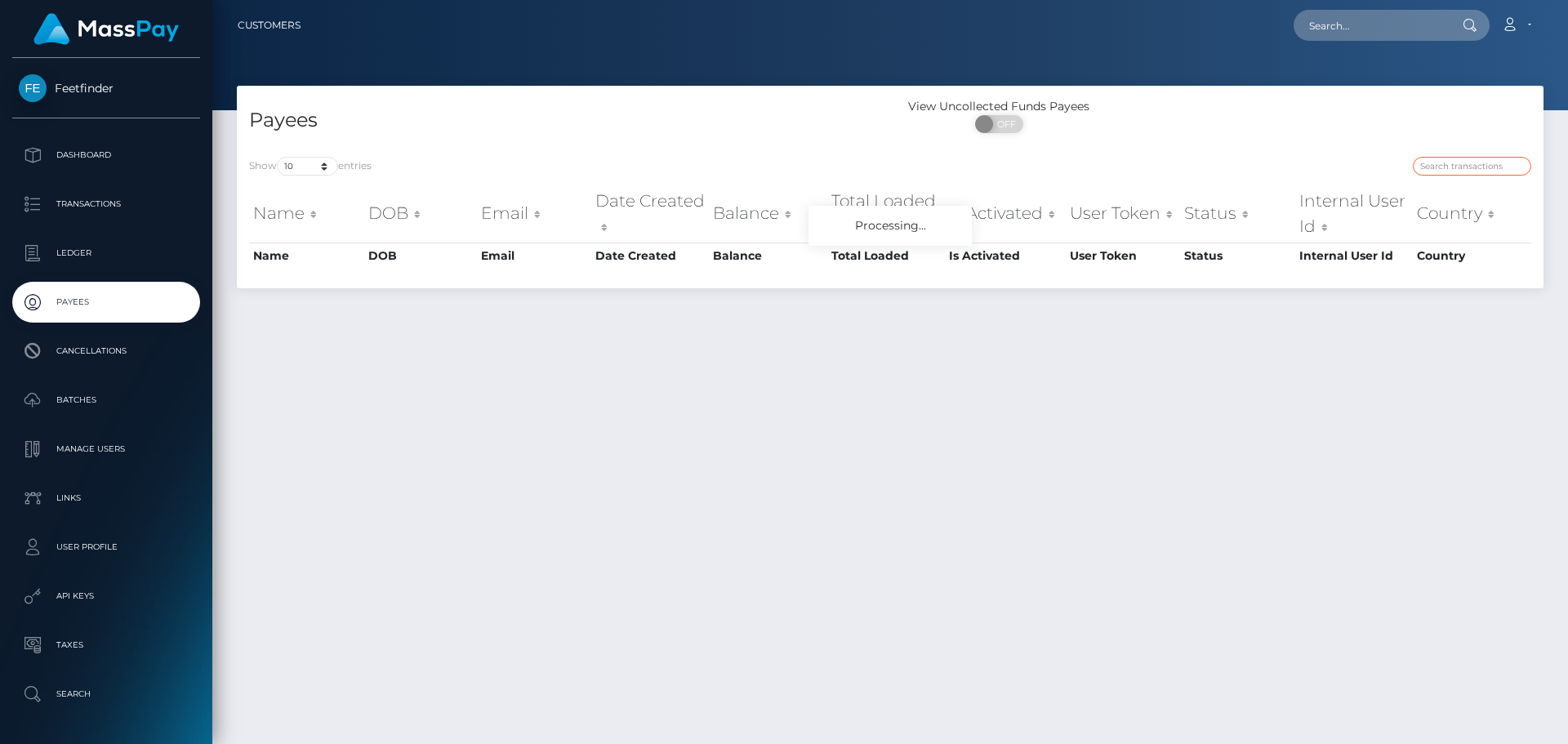
click at [1454, 169] on input "search" at bounding box center [1472, 167] width 119 height 19
paste input "17aad77e-95b5-11f0-bd85-0694aced620b"
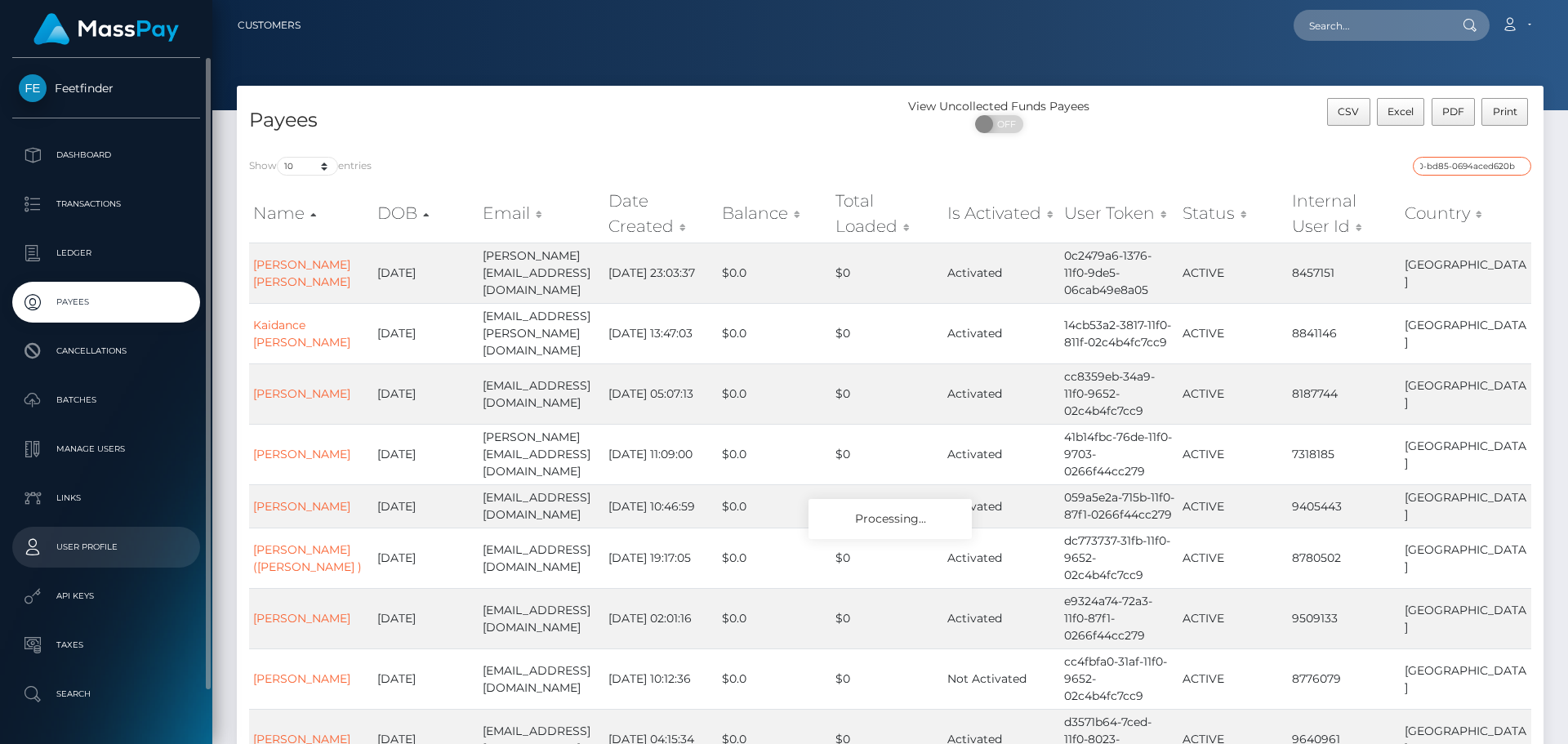
type input "17aad77e-95b5-11f0-bd85-0694aced620b"
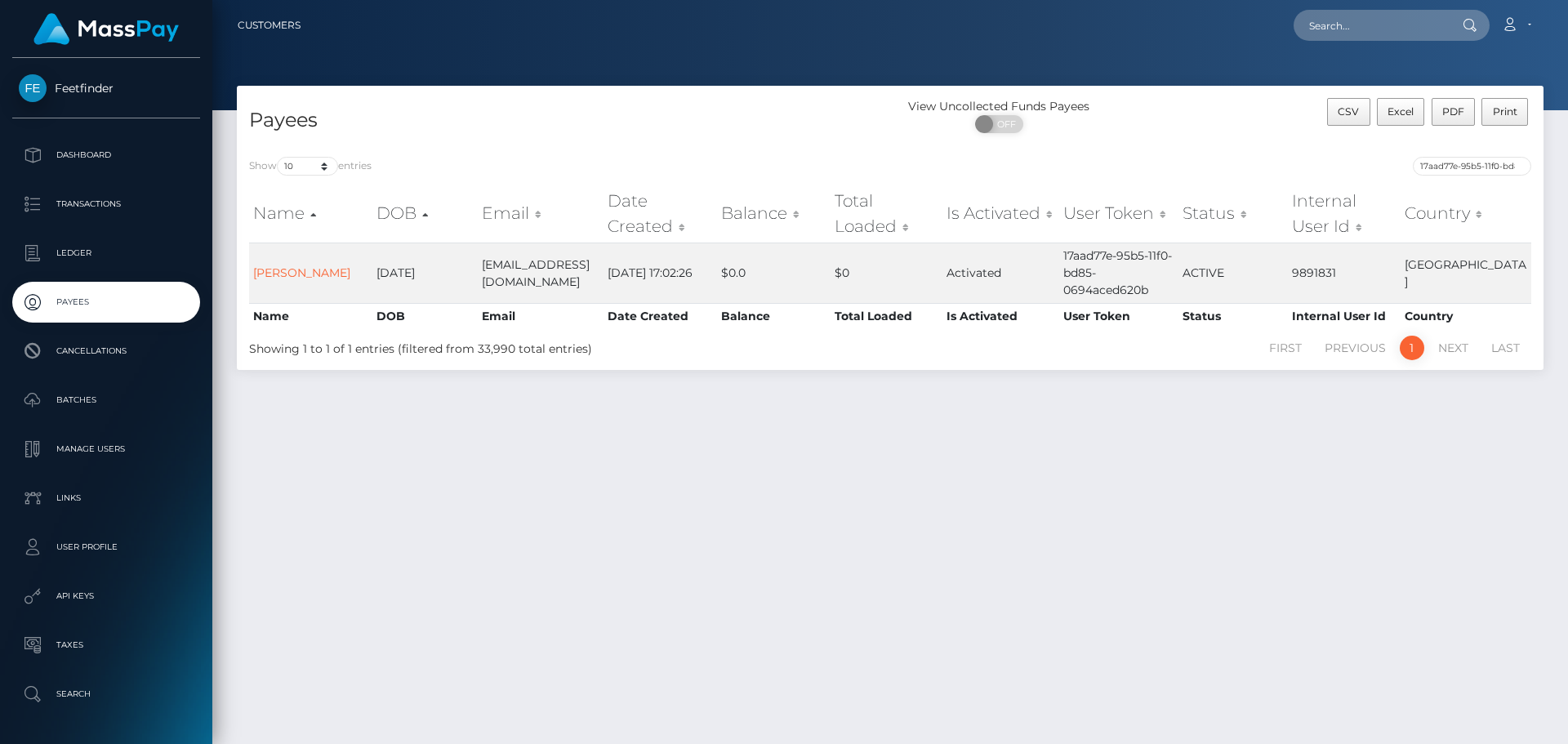
click at [1180, 452] on div "Payees View Uncollected Funds Payees ON OFF CSV Excel PDF Print Show 10 25 50 1…" at bounding box center [890, 407] width 1356 height 644
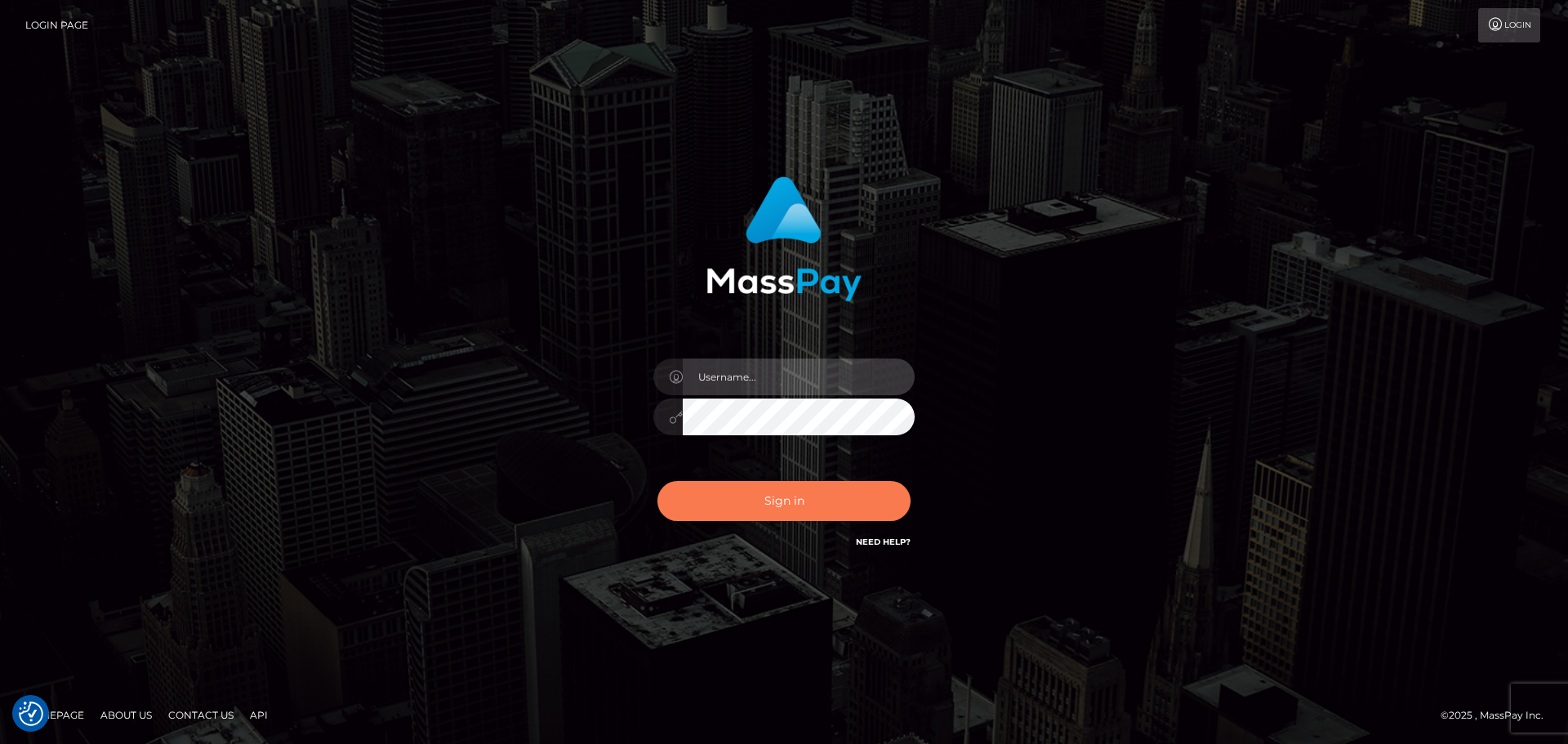
type input "hello.feetfinder"
click at [846, 491] on button "Sign in" at bounding box center [784, 501] width 253 height 40
type input "hello.feetfinder"
click at [798, 500] on button "Sign in" at bounding box center [784, 501] width 253 height 40
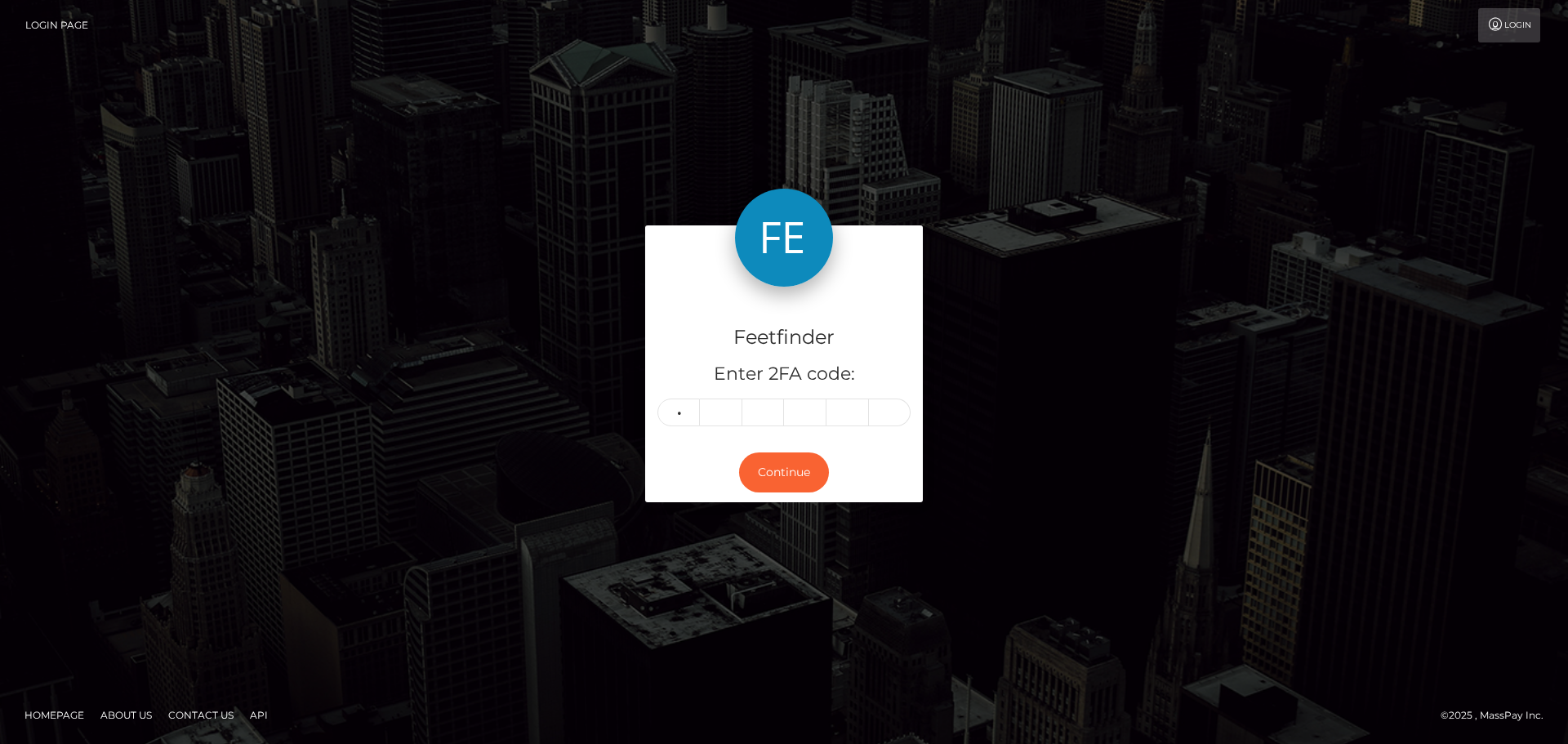
type input "5"
type input "6"
type input "2"
type input "8"
type input "6"
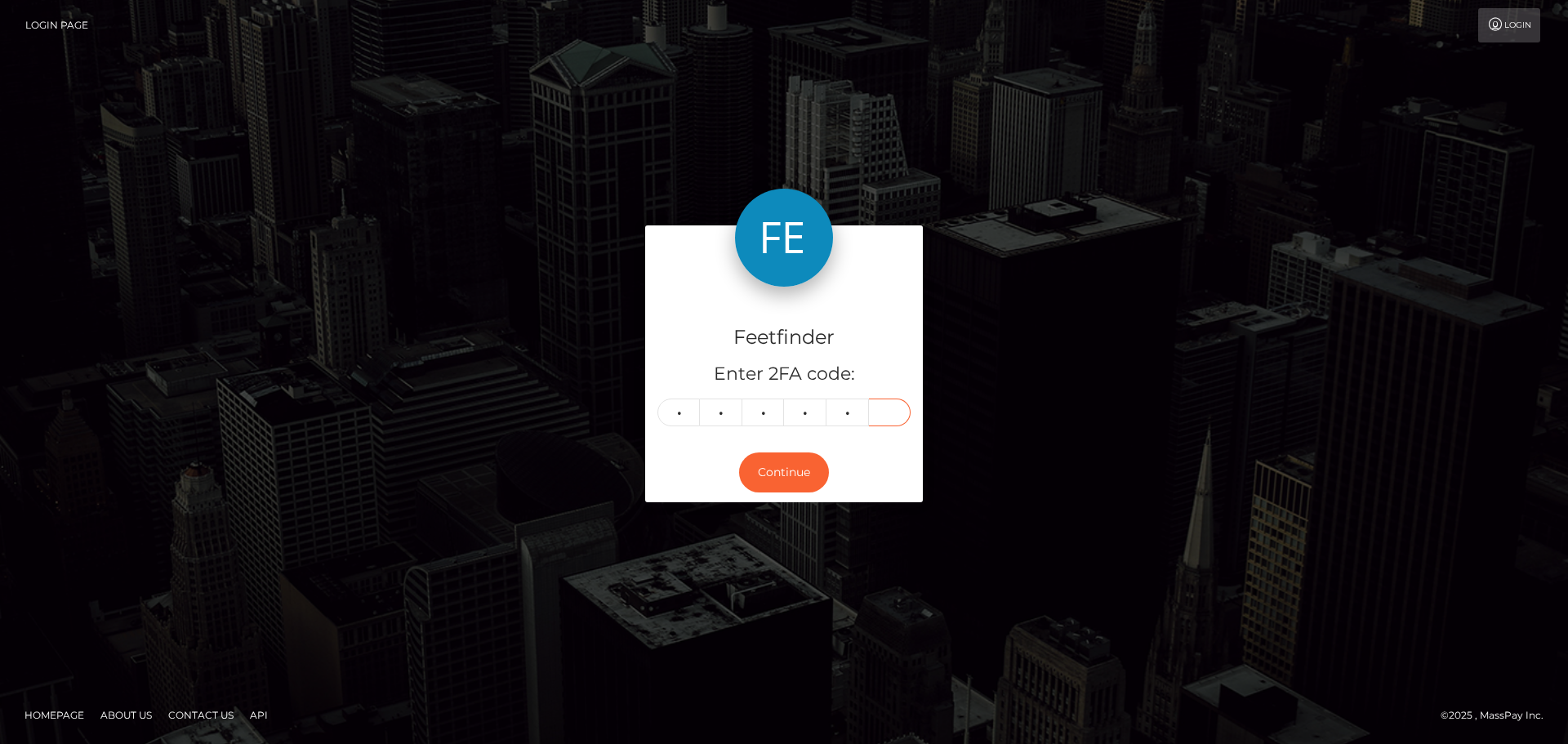
type input "3"
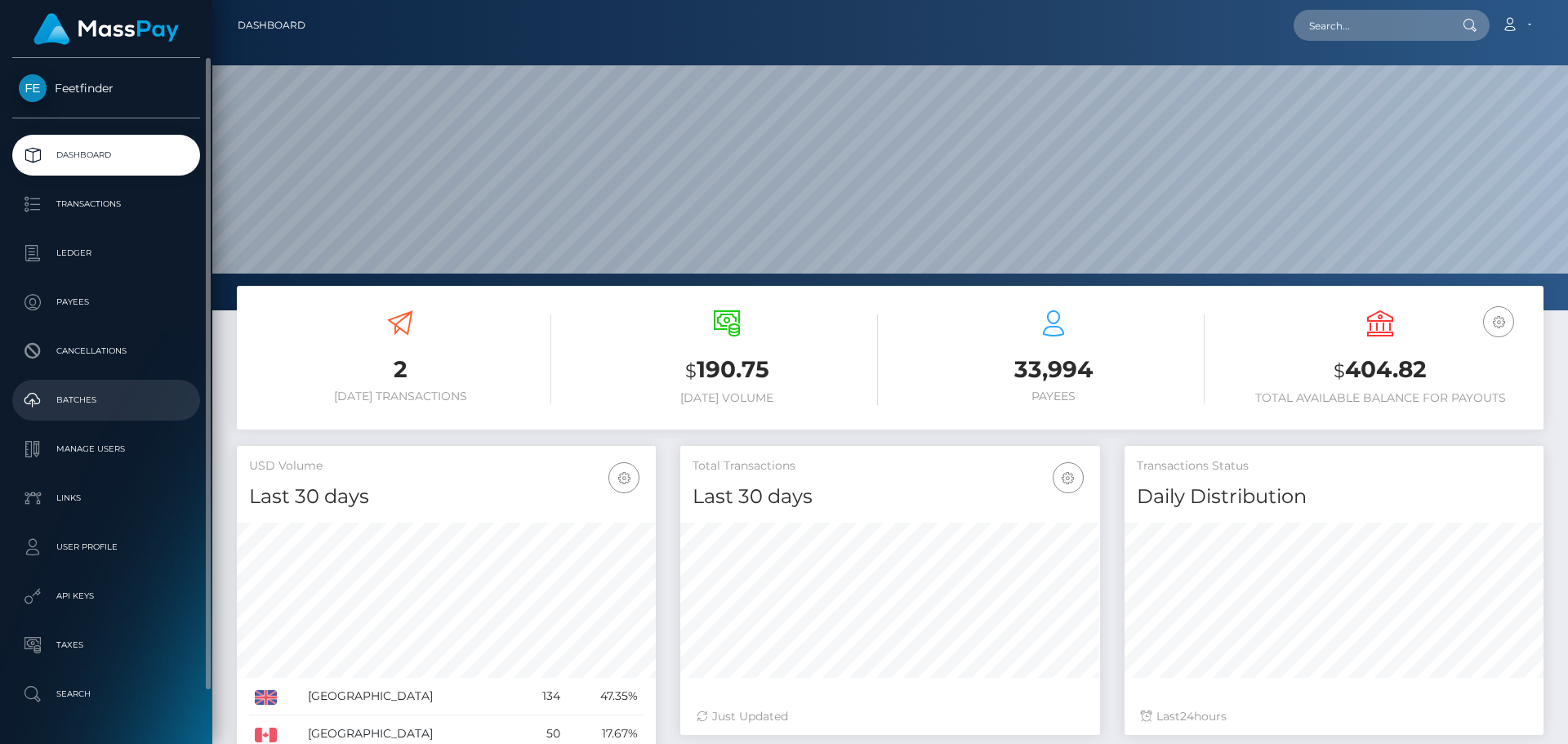
scroll to position [290, 420]
click at [98, 312] on p "Payees" at bounding box center [107, 302] width 175 height 24
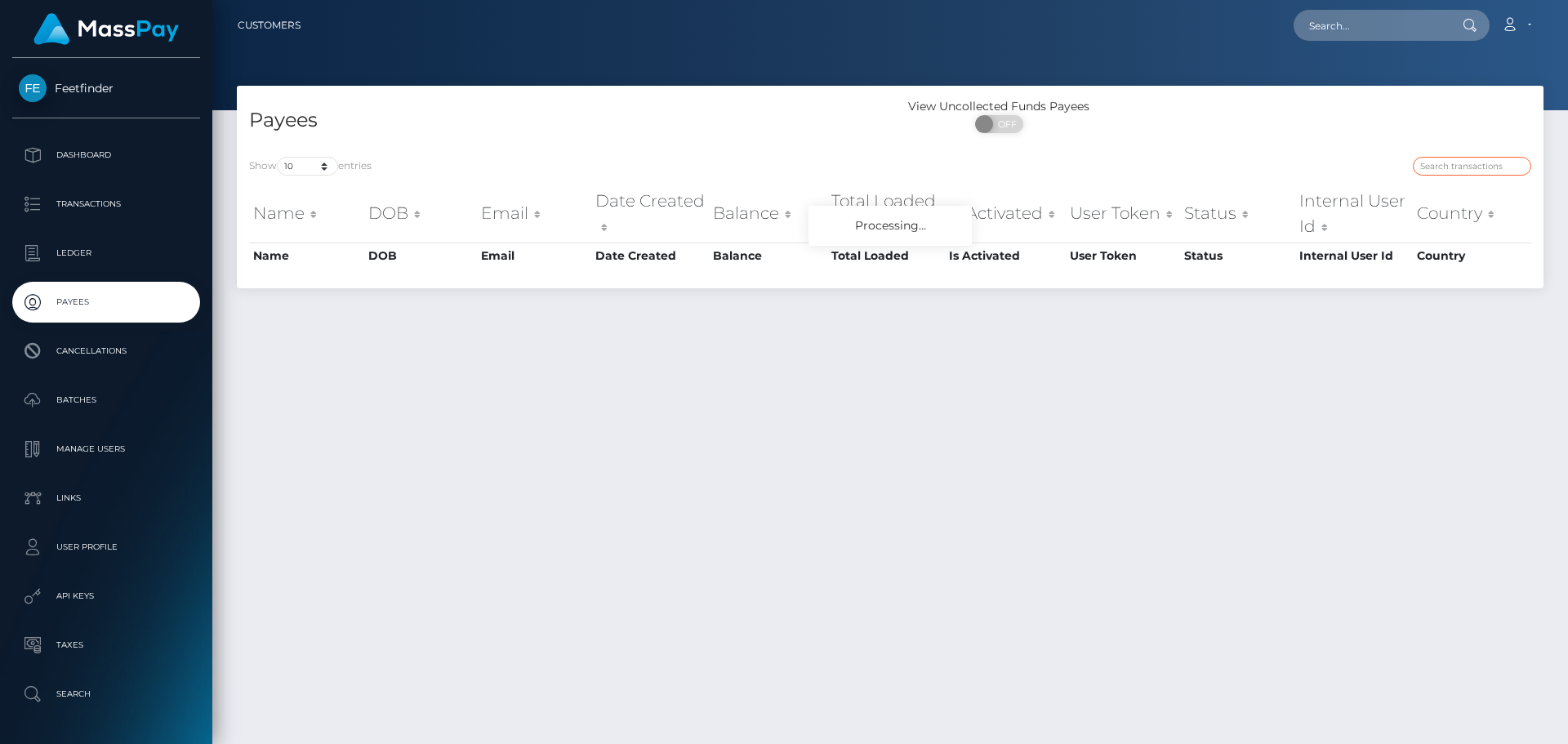
click at [1443, 168] on input "search" at bounding box center [1472, 167] width 119 height 19
paste input "bf3b532a-7d0c-11f0-8023-0266f44cc279"
type input "bf3b532a-7d0c-11f0-8023-0266f44cc279"
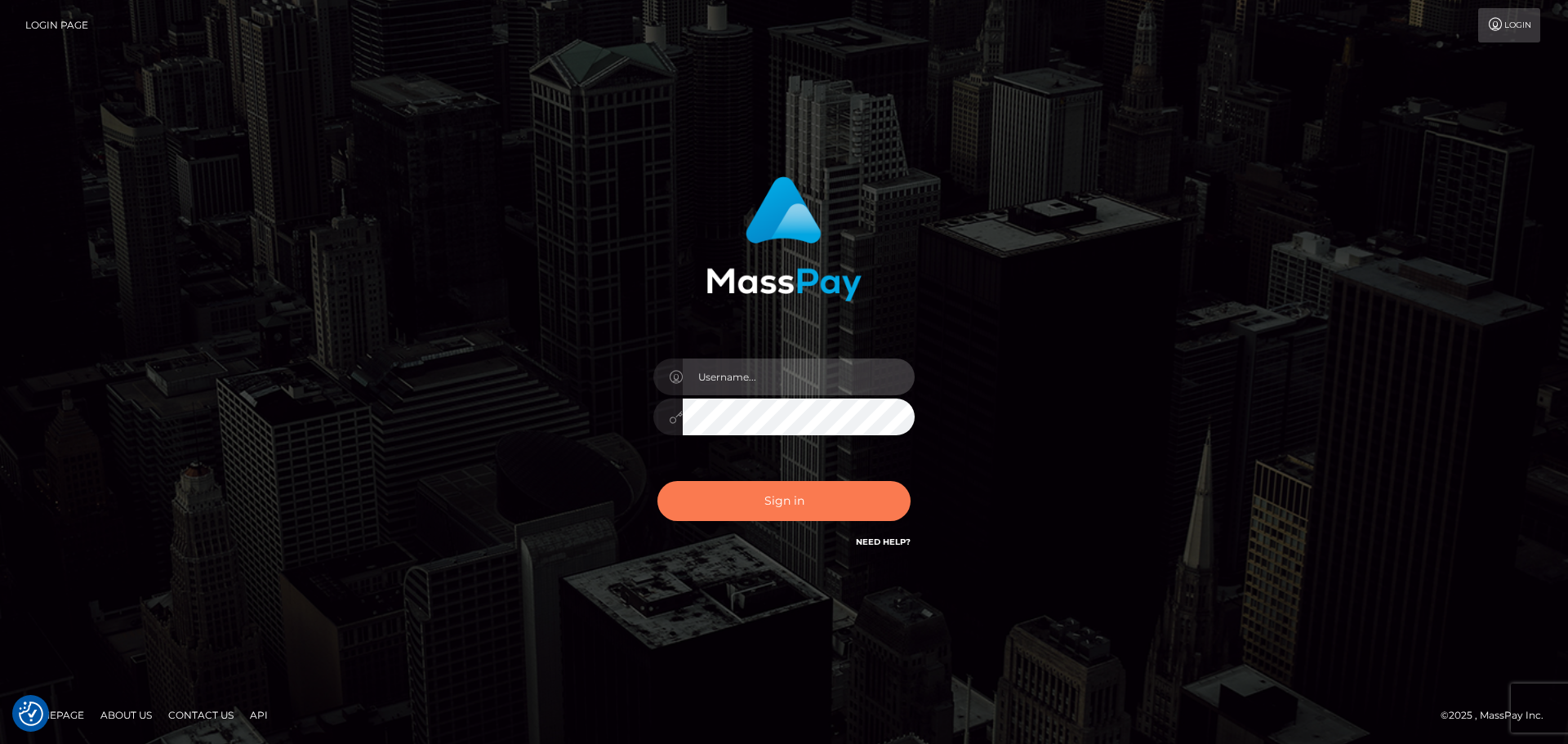
type input "hello.feetfinder"
click at [805, 504] on button "Sign in" at bounding box center [784, 501] width 253 height 40
type input "hello.feetfinder"
click at [812, 495] on button "Sign in" at bounding box center [784, 501] width 253 height 40
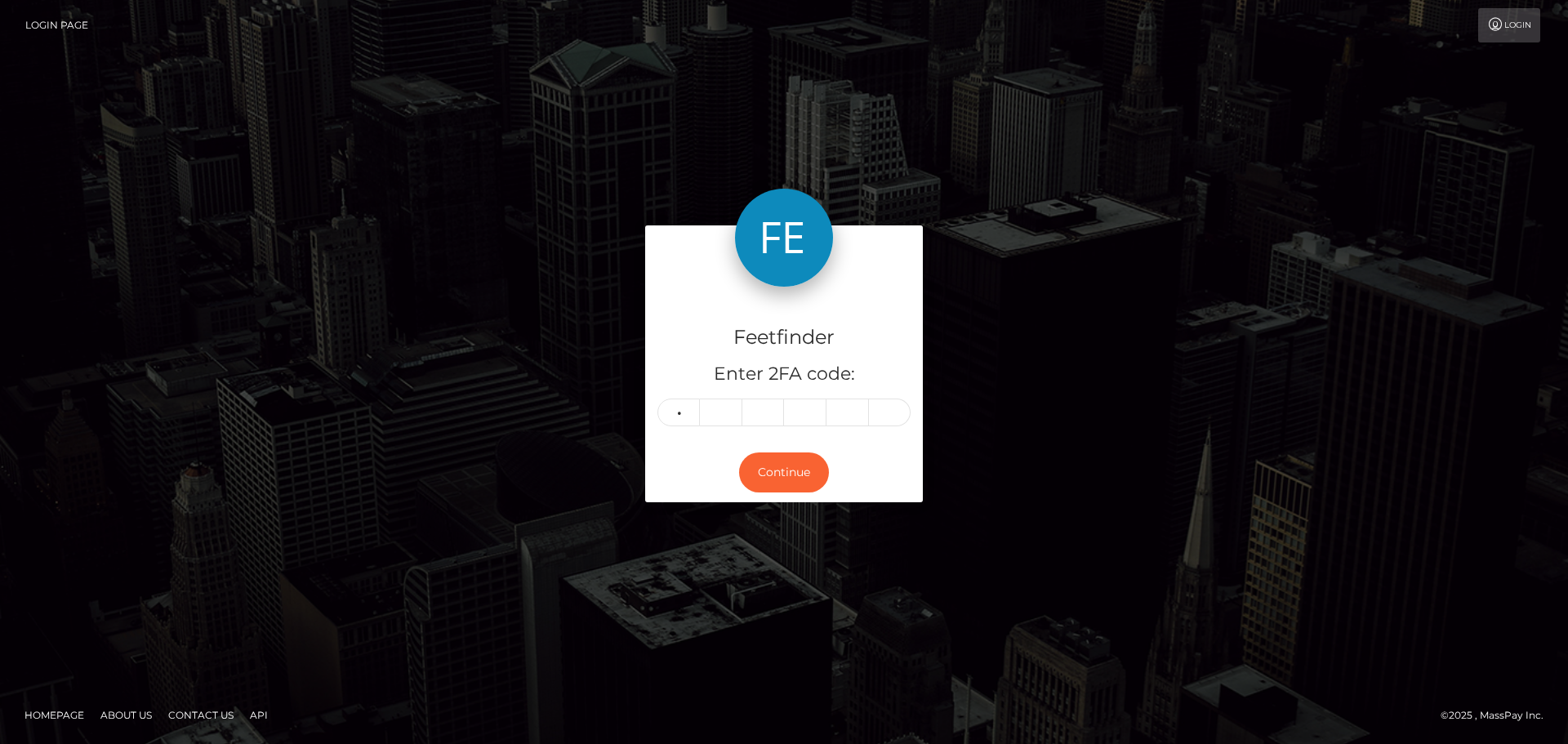
type input "0"
type input "5"
type input "6"
type input "9"
type input "2"
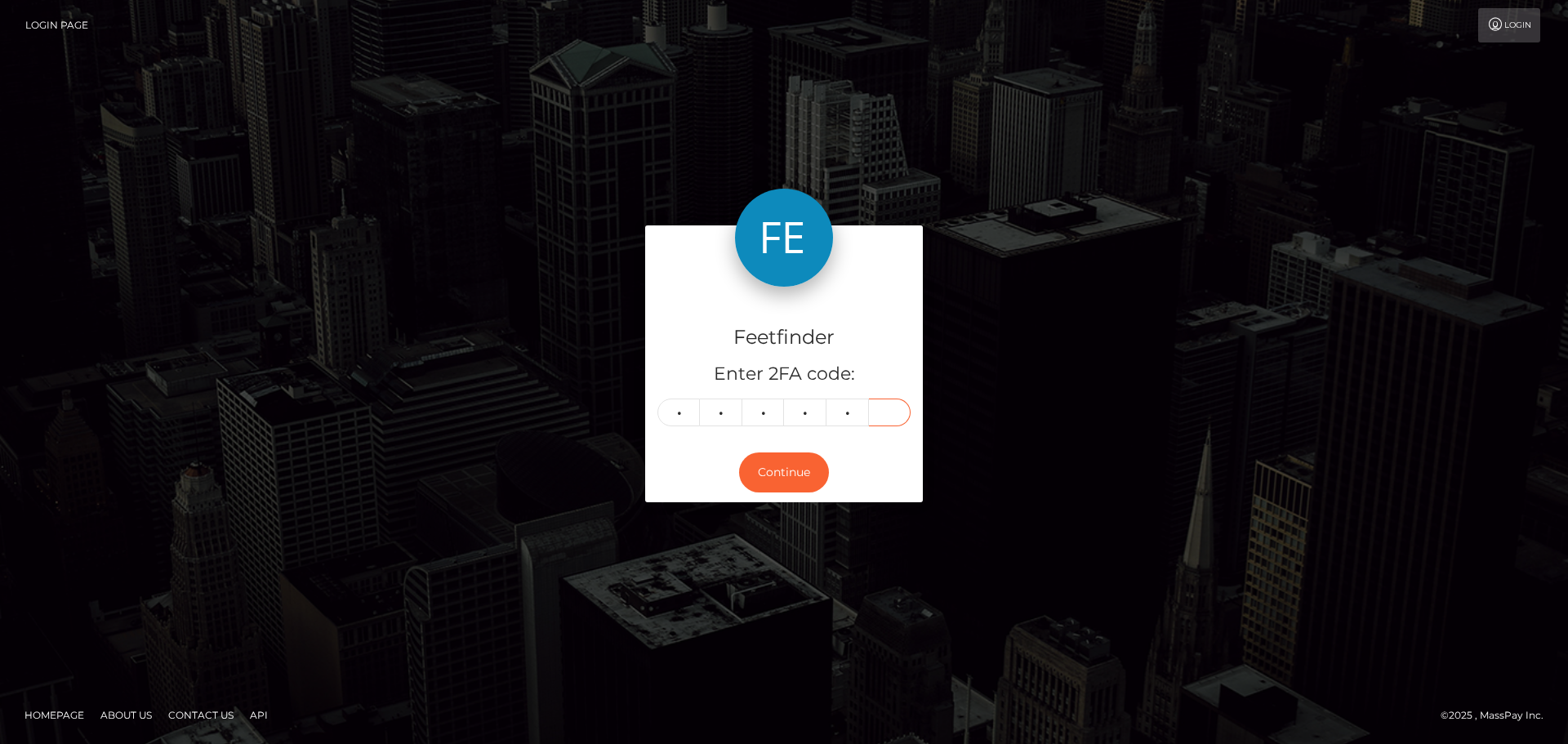
type input "3"
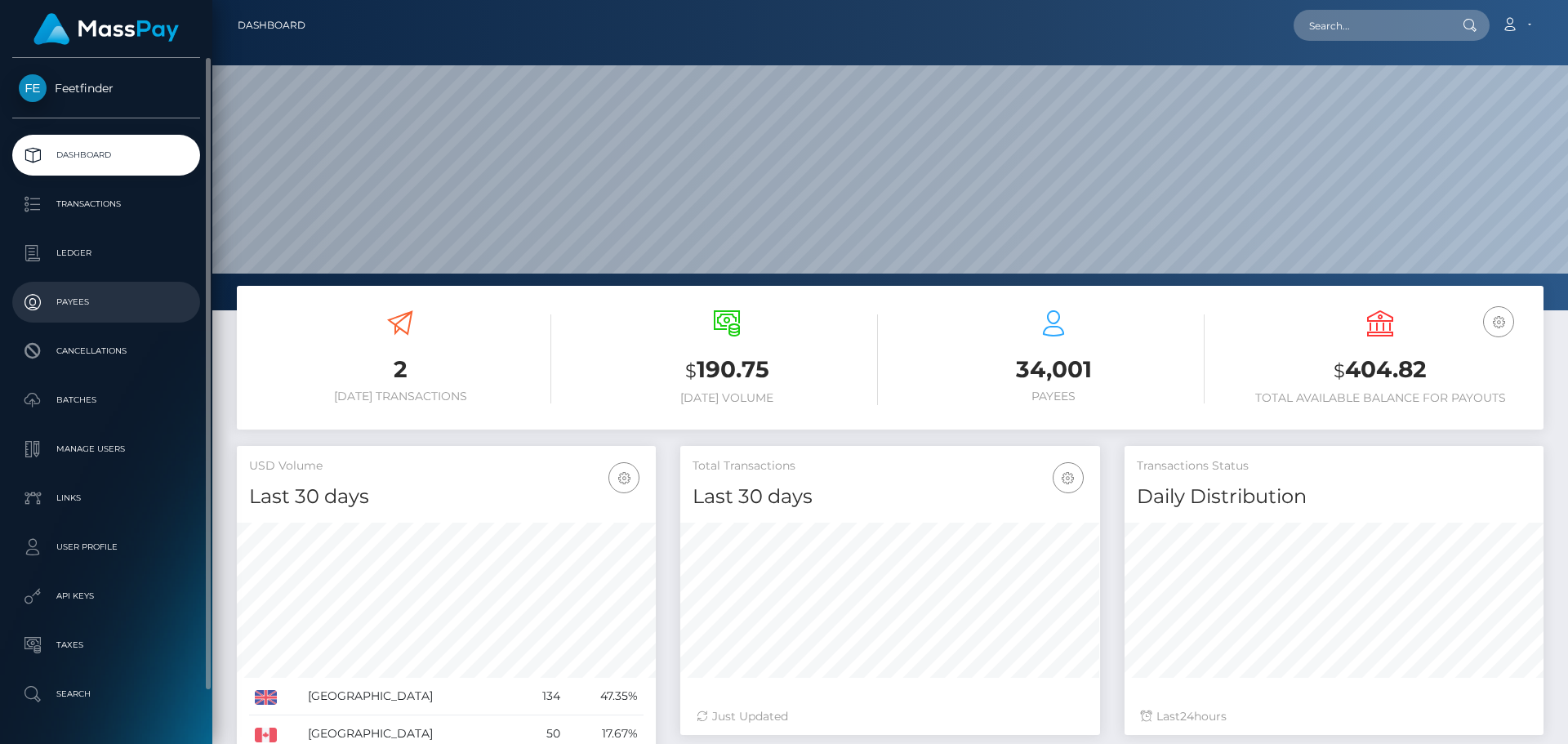
scroll to position [290, 420]
click at [96, 287] on link "Payees" at bounding box center [106, 302] width 188 height 41
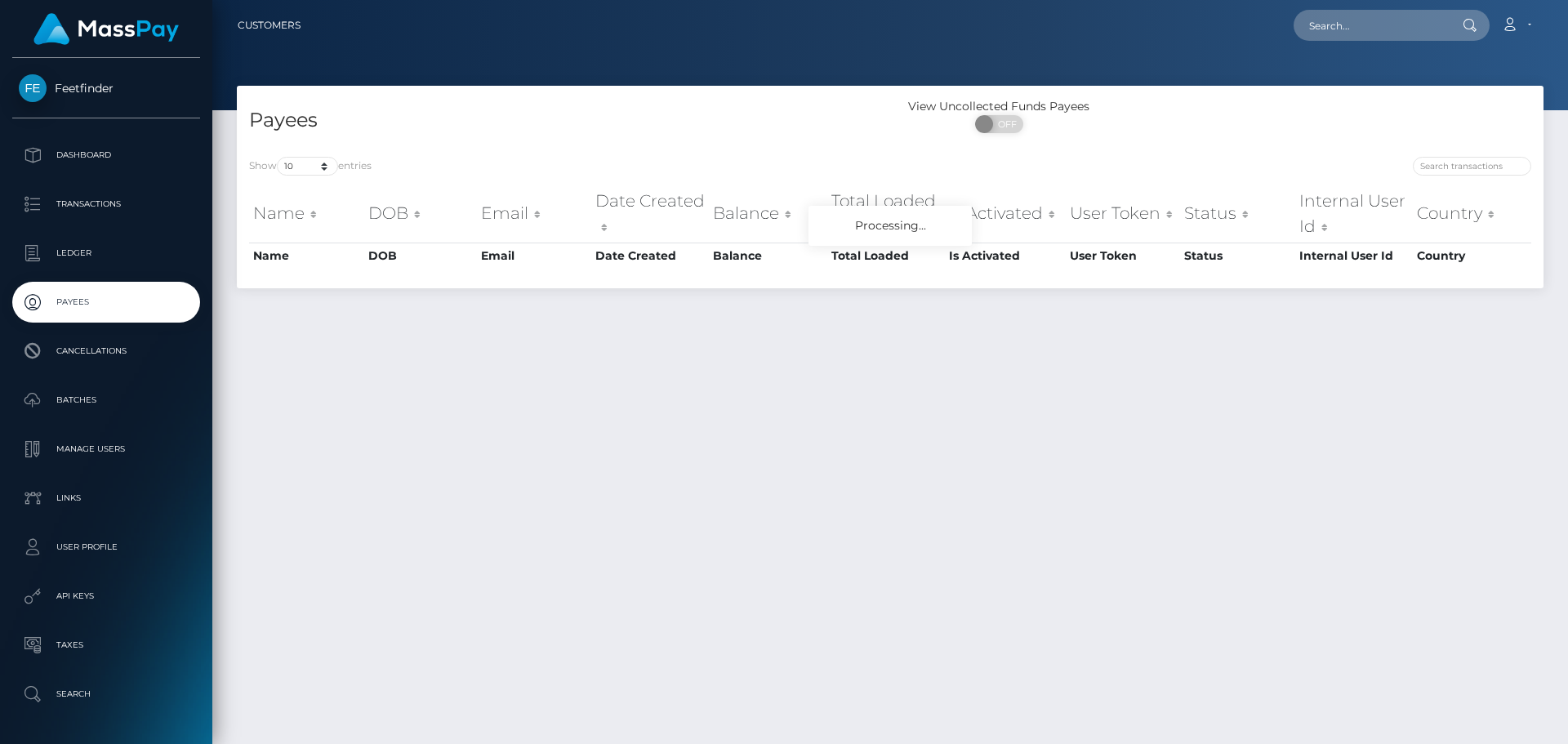
click at [1455, 154] on div "Show 10 25 50 100 250 entries Name DOB Email Date Created Balance Total Loaded …" at bounding box center [890, 216] width 1307 height 144
click at [1447, 167] on input "search" at bounding box center [1472, 167] width 119 height 19
paste input "9071817d-9d78-11f0-bd85-0694aced620b"
type input "9071817d-9d78-11f0-bd85-0694aced620b"
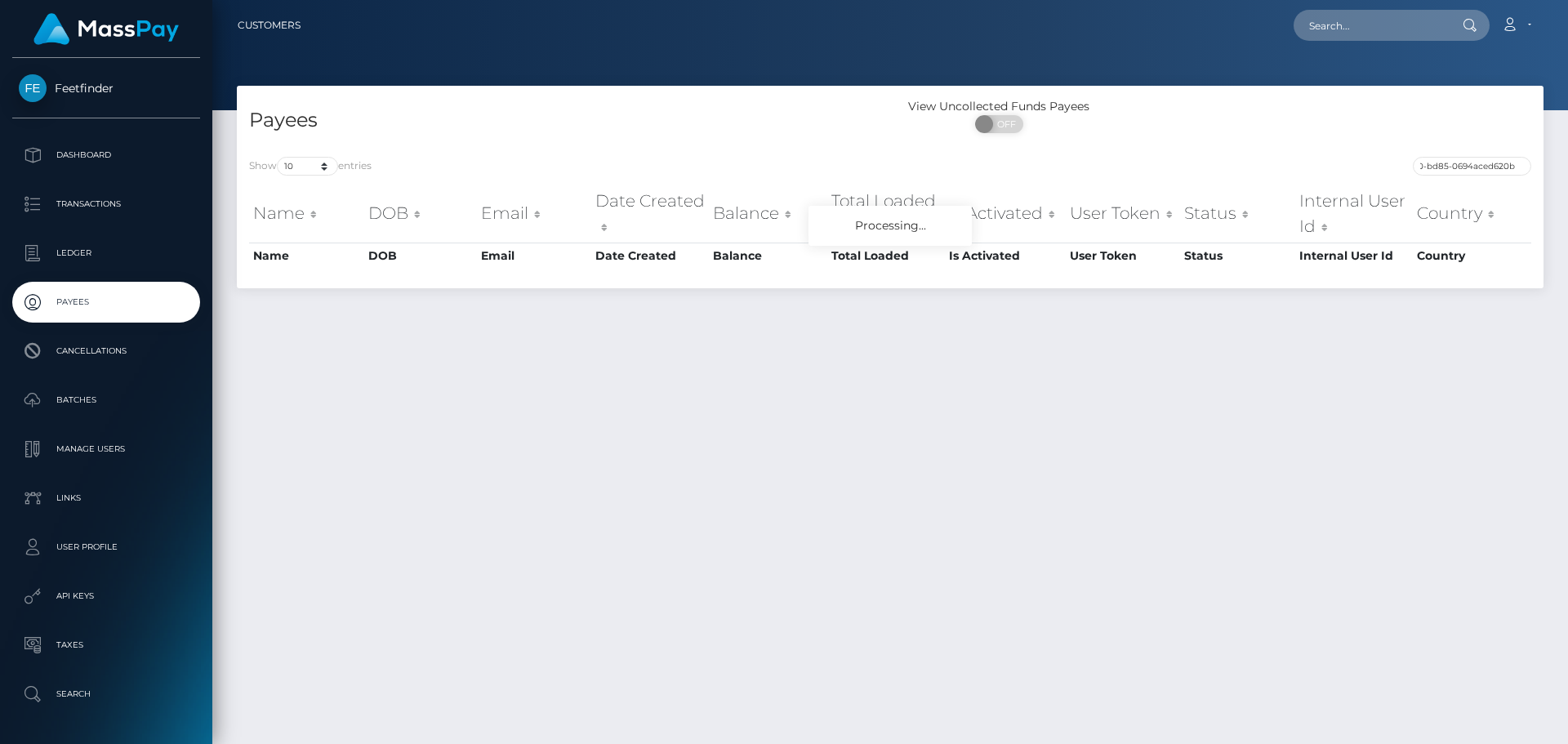
scroll to position [0, 0]
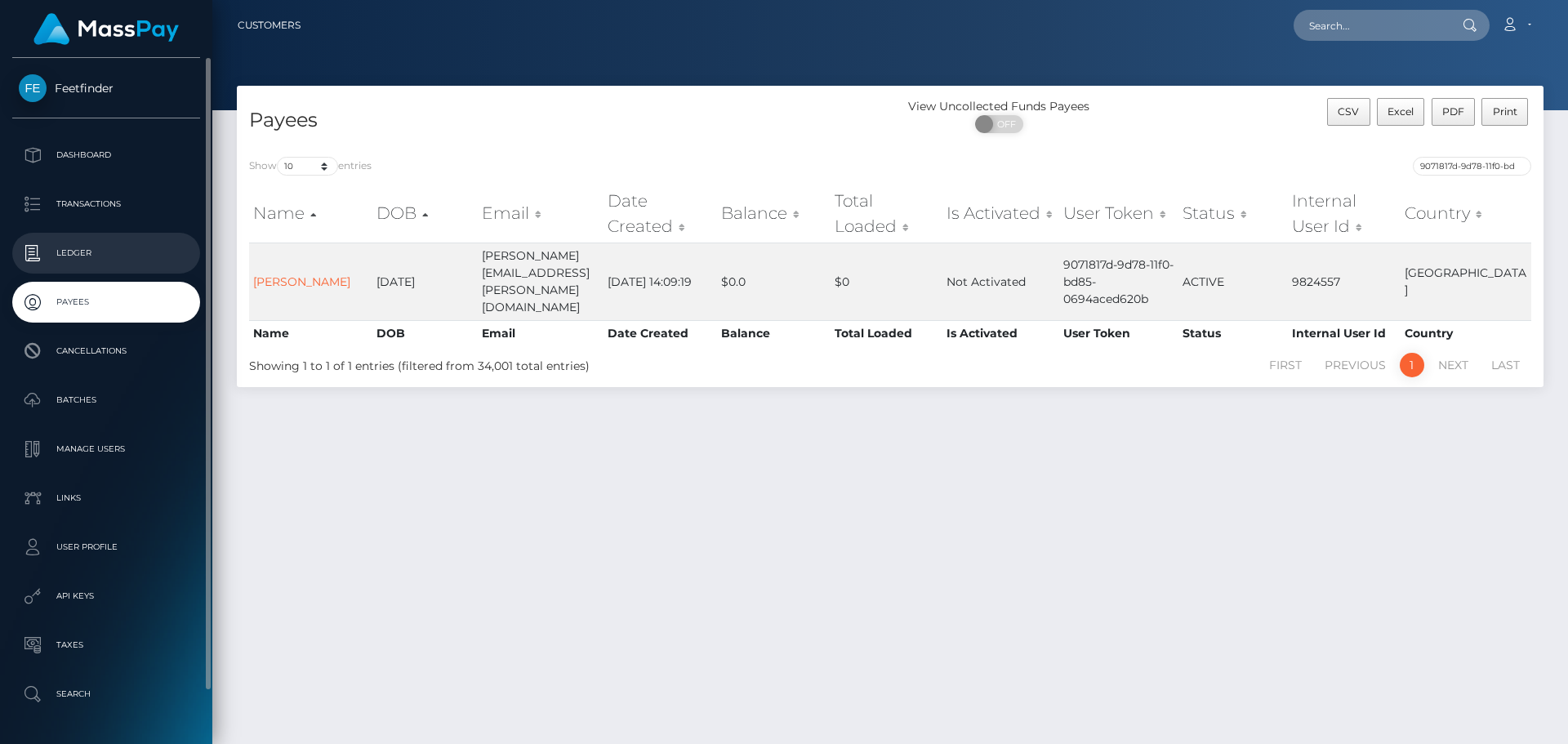
drag, startPoint x: 56, startPoint y: 295, endPoint x: 142, endPoint y: 239, distance: 102.6
click at [56, 295] on p "Payees" at bounding box center [107, 302] width 175 height 24
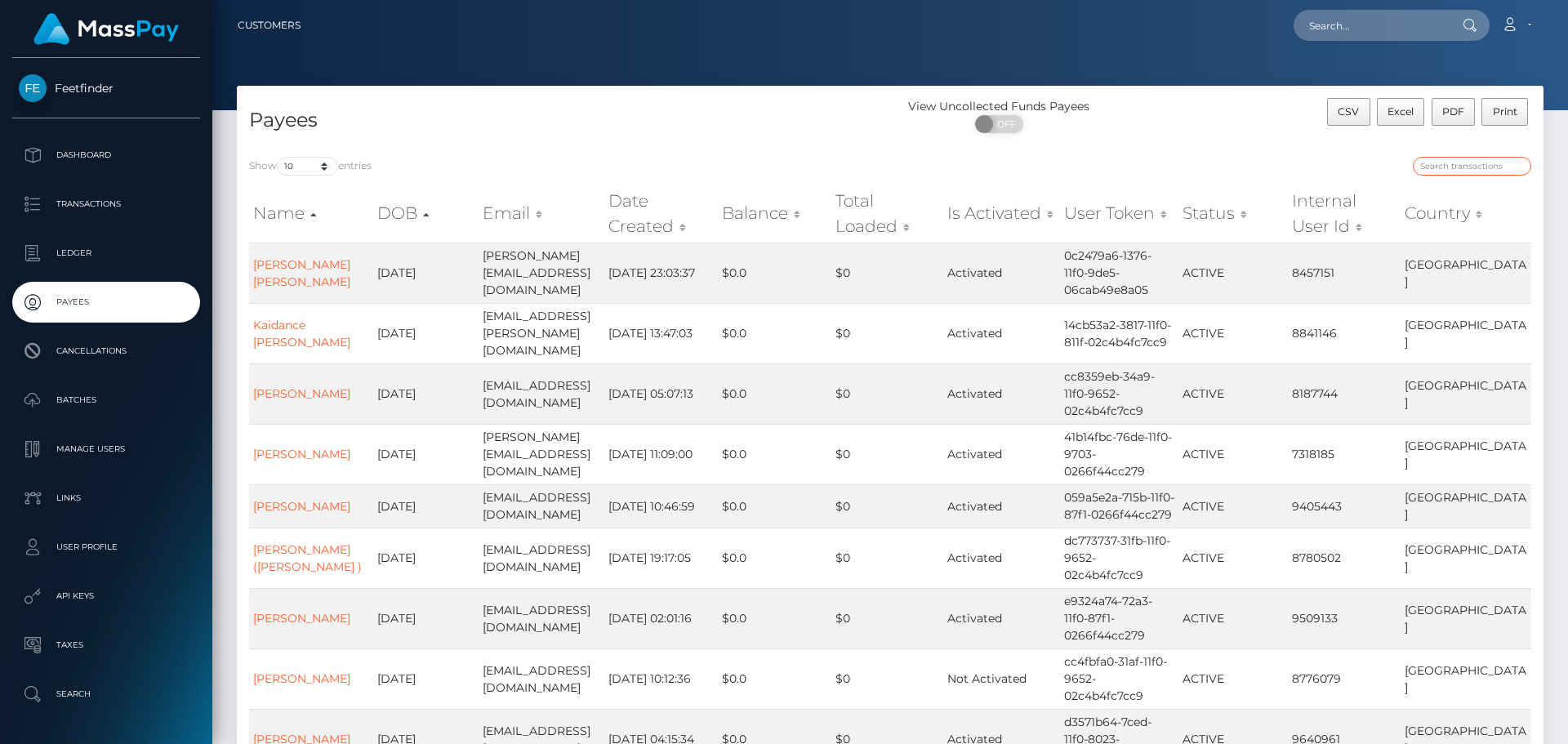
click at [1439, 169] on input "search" at bounding box center [1472, 167] width 119 height 19
paste input "0dc4225c-9d48-11f0-bd85-0694aced620b"
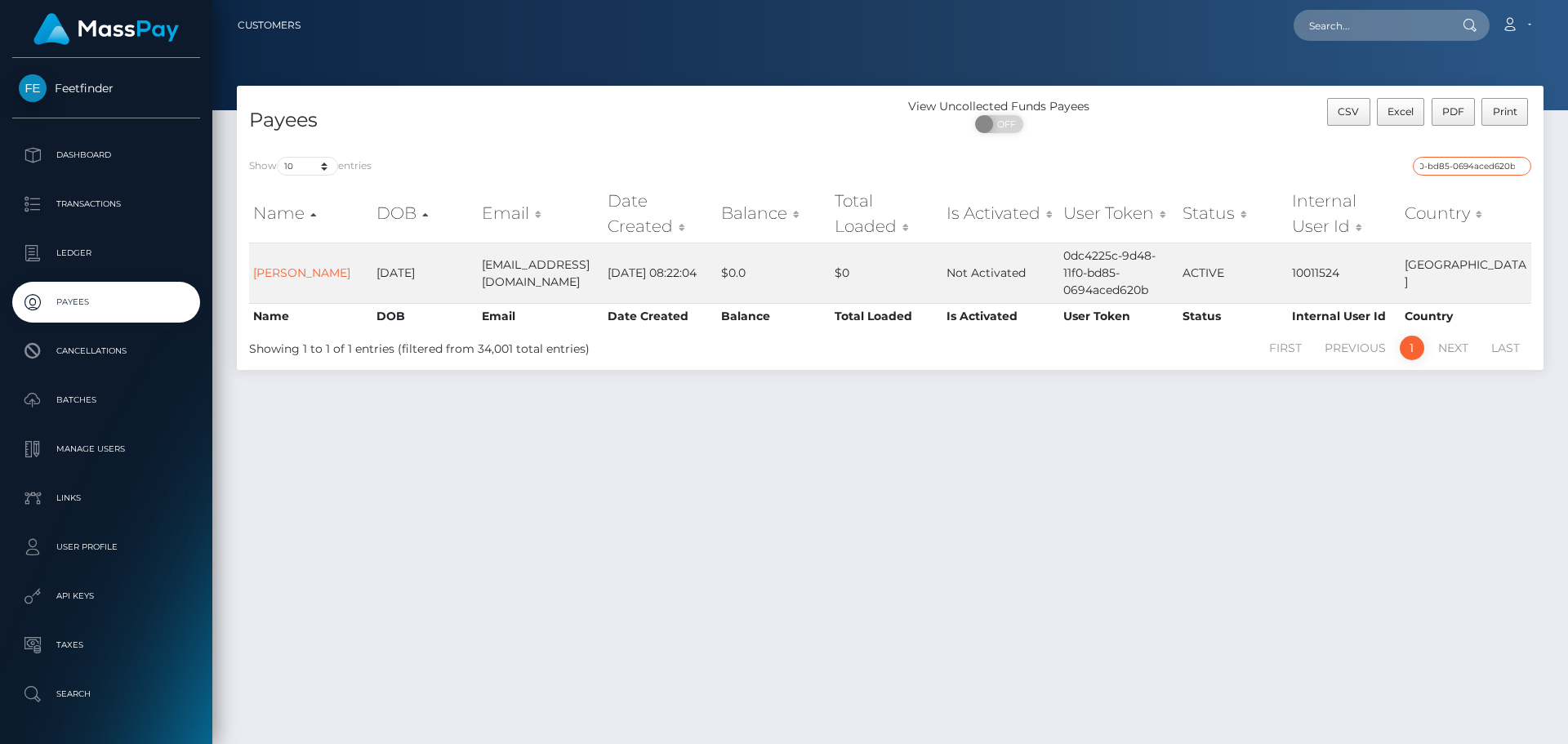
type input "0dc4225c-9d48-11f0-bd85-0694aced620b"
